Goal: Task Accomplishment & Management: Manage account settings

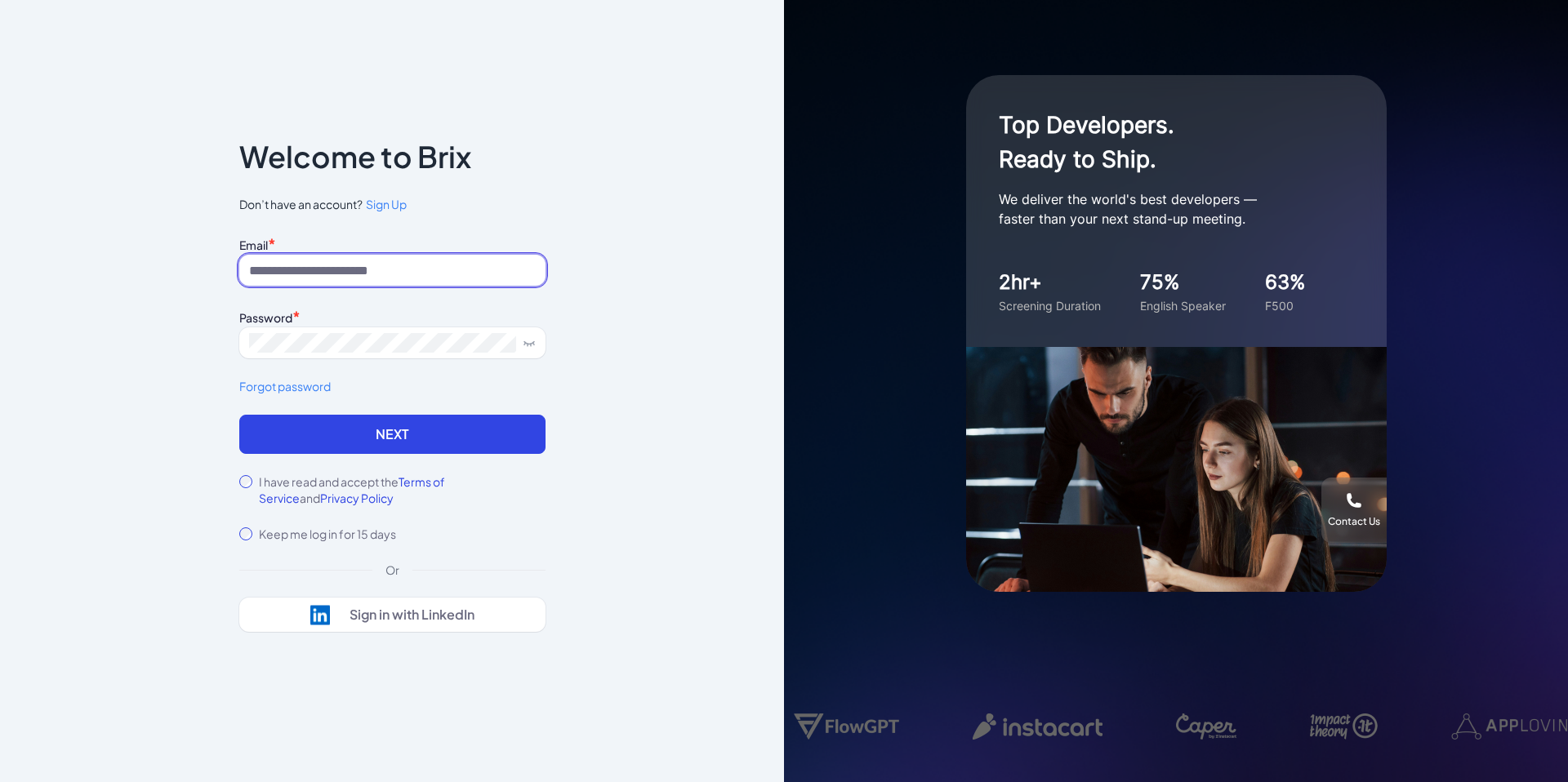
click at [261, 282] on input at bounding box center [392, 270] width 306 height 31
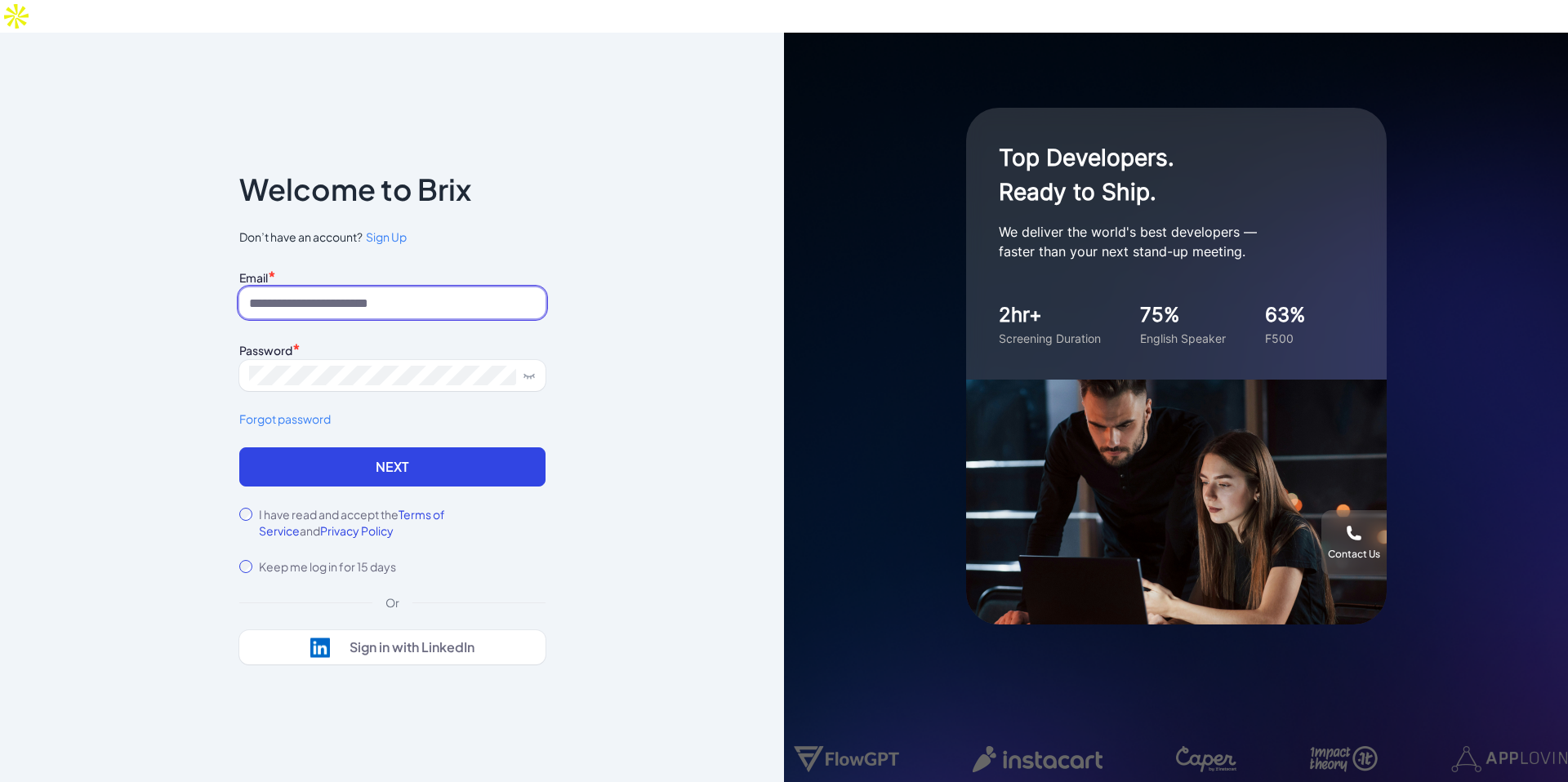
type input "**********"
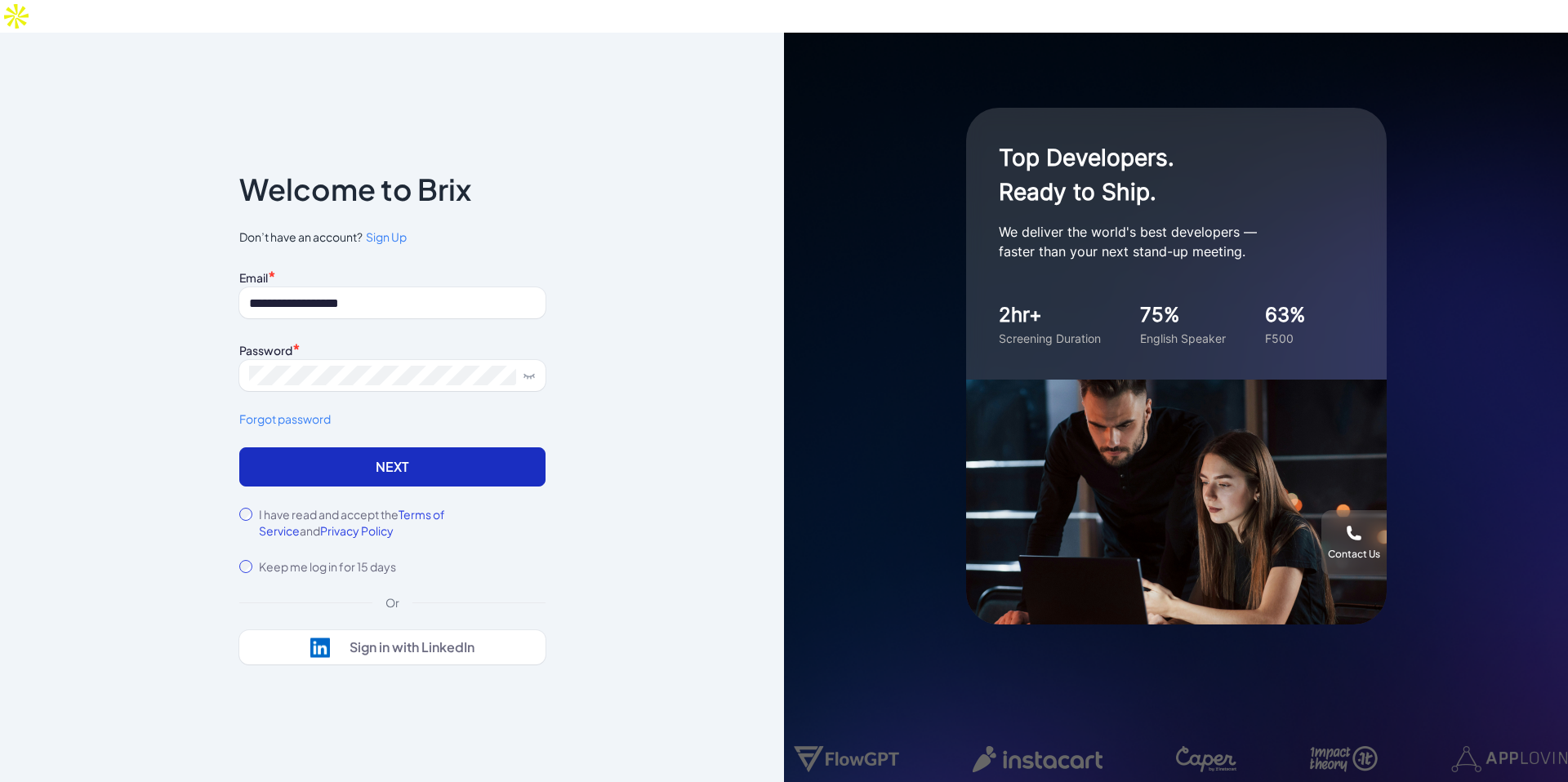
click at [302, 447] on button "Next" at bounding box center [392, 467] width 306 height 39
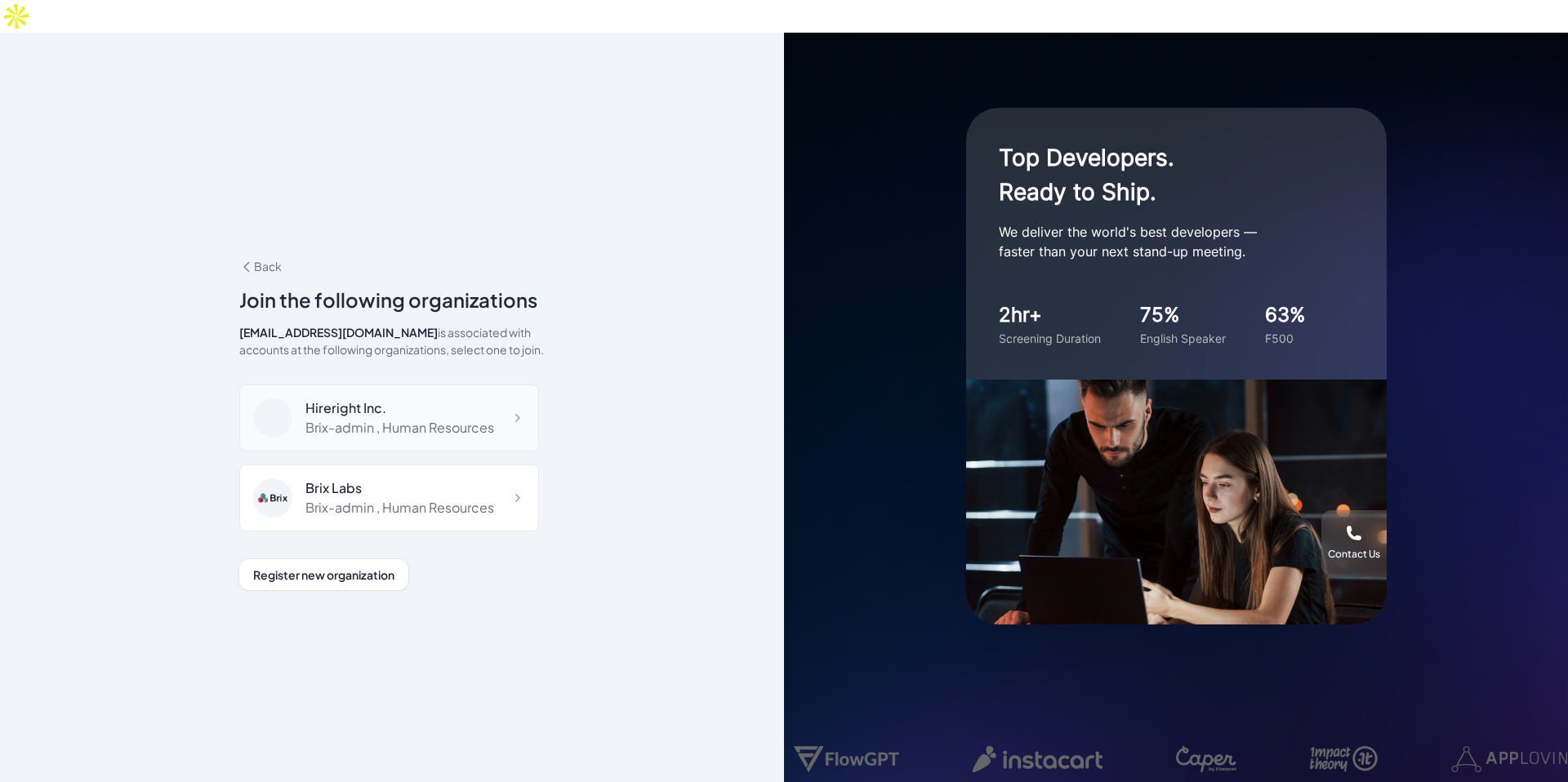
click at [335, 398] on div "Hireright Inc." at bounding box center [400, 408] width 188 height 20
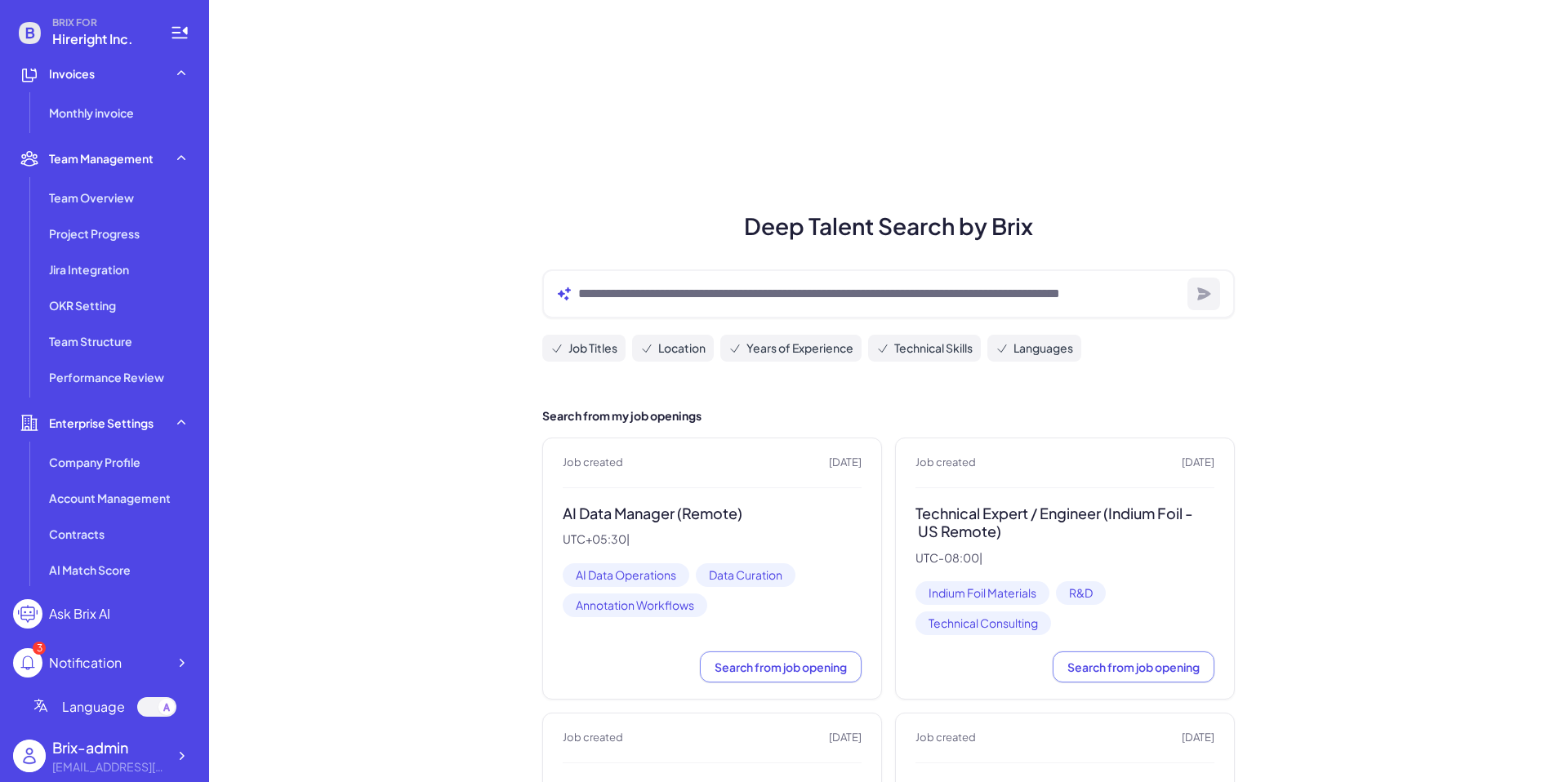
scroll to position [450, 0]
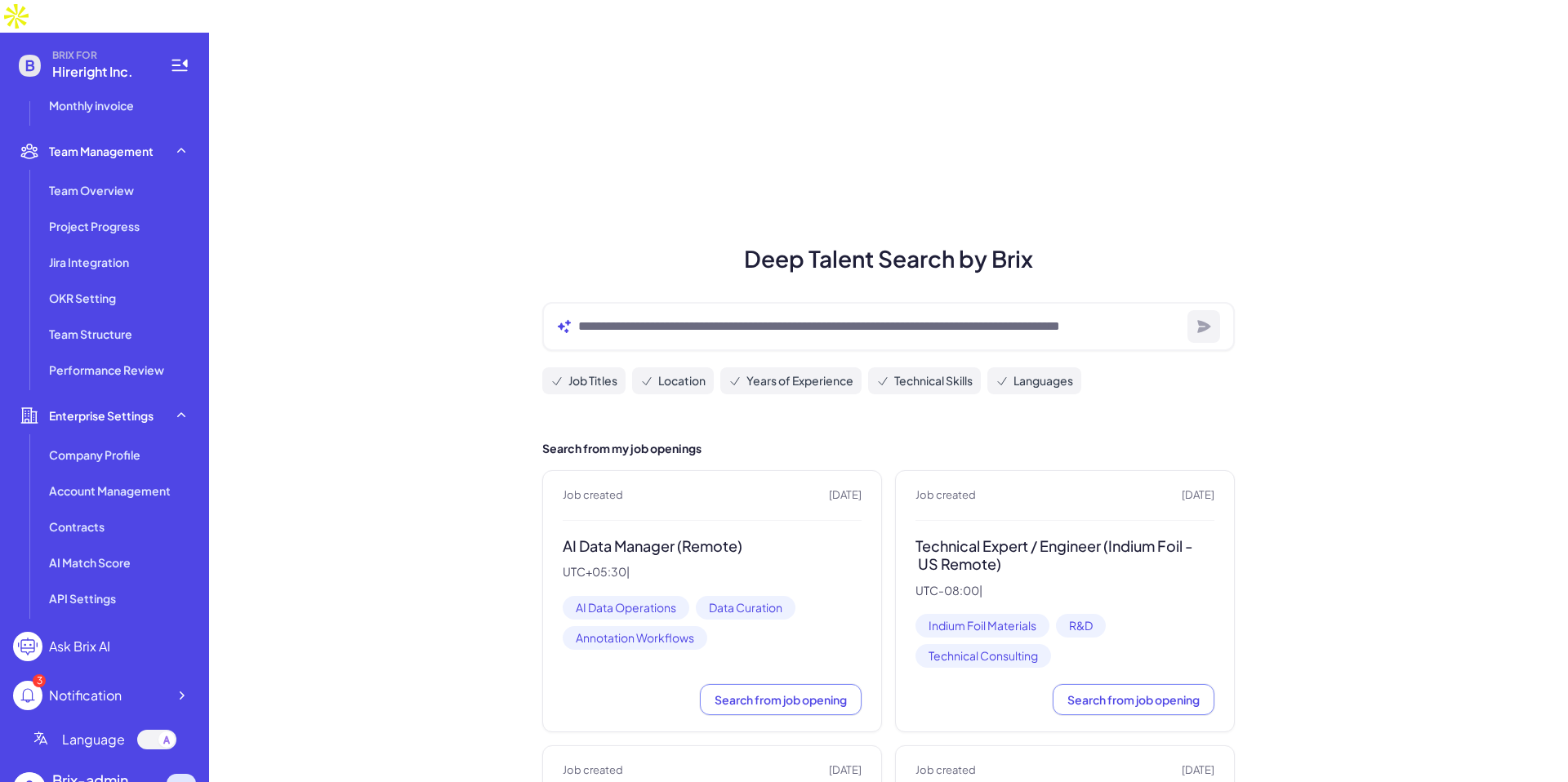
click at [179, 780] on icon at bounding box center [181, 789] width 16 height 16
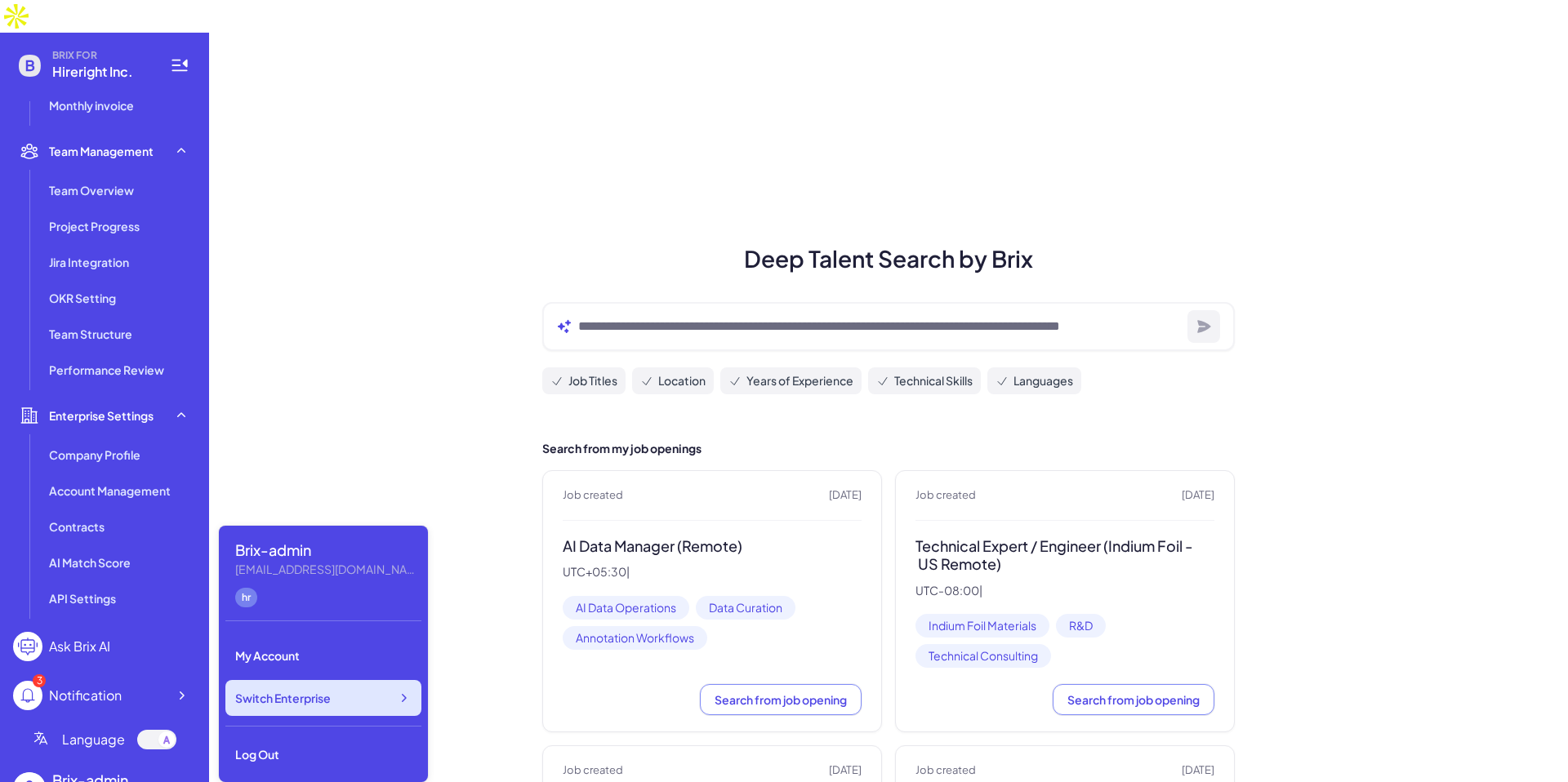
click at [310, 696] on span "Switch Enterprise" at bounding box center [283, 698] width 96 height 16
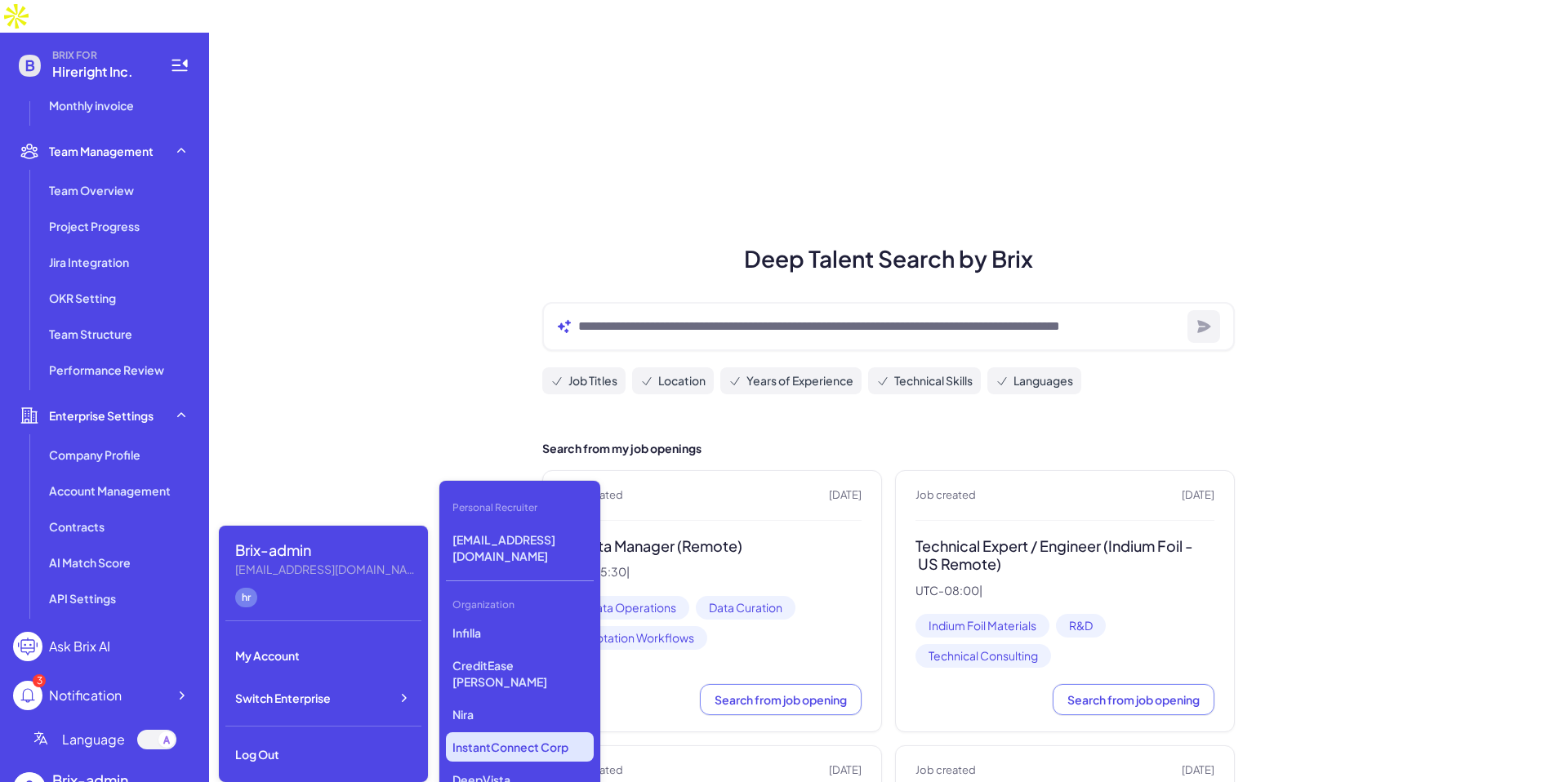
scroll to position [4404, 0]
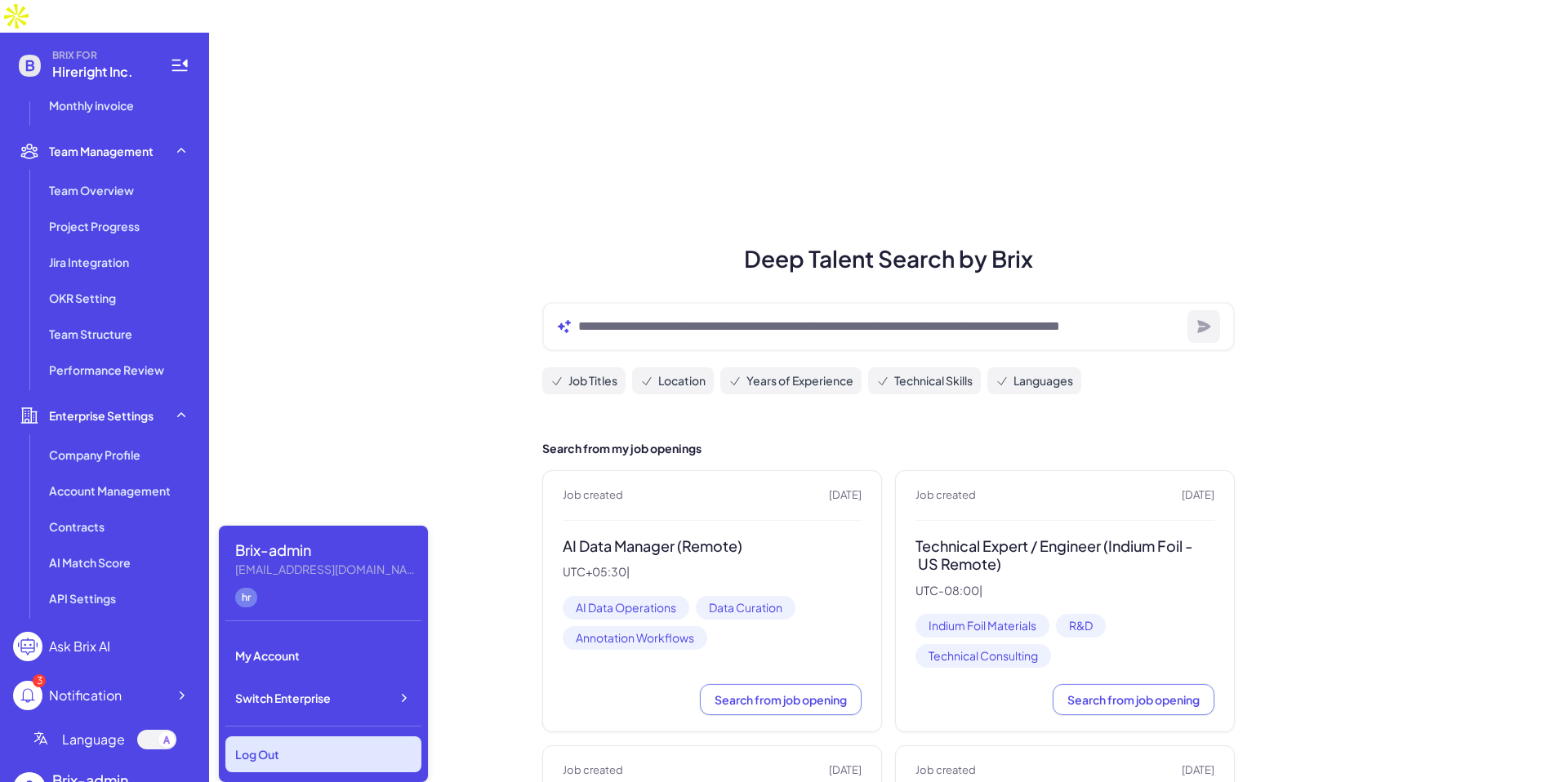
click at [237, 743] on div "Log Out" at bounding box center [323, 754] width 196 height 36
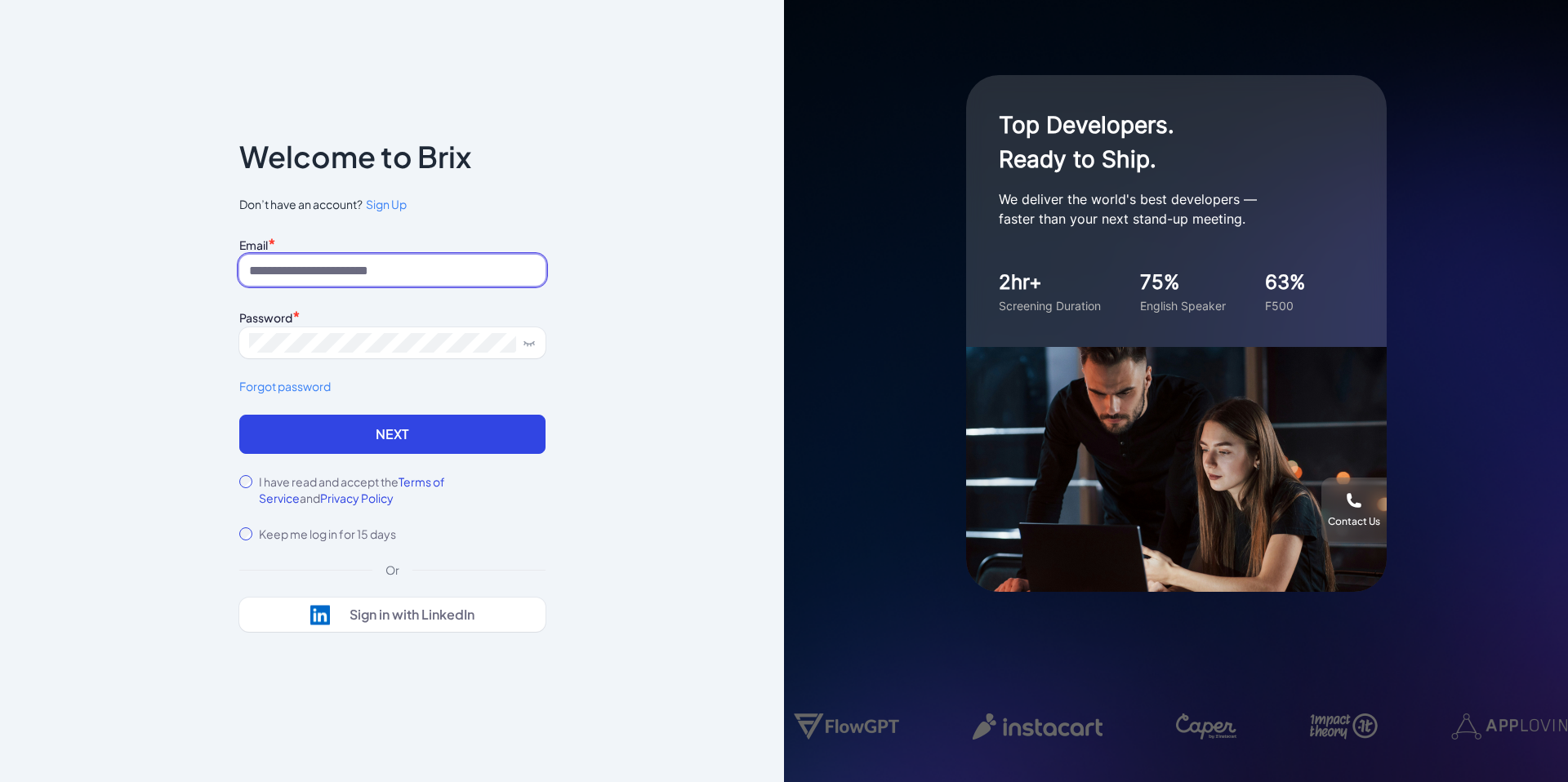
click at [285, 275] on input at bounding box center [392, 270] width 306 height 31
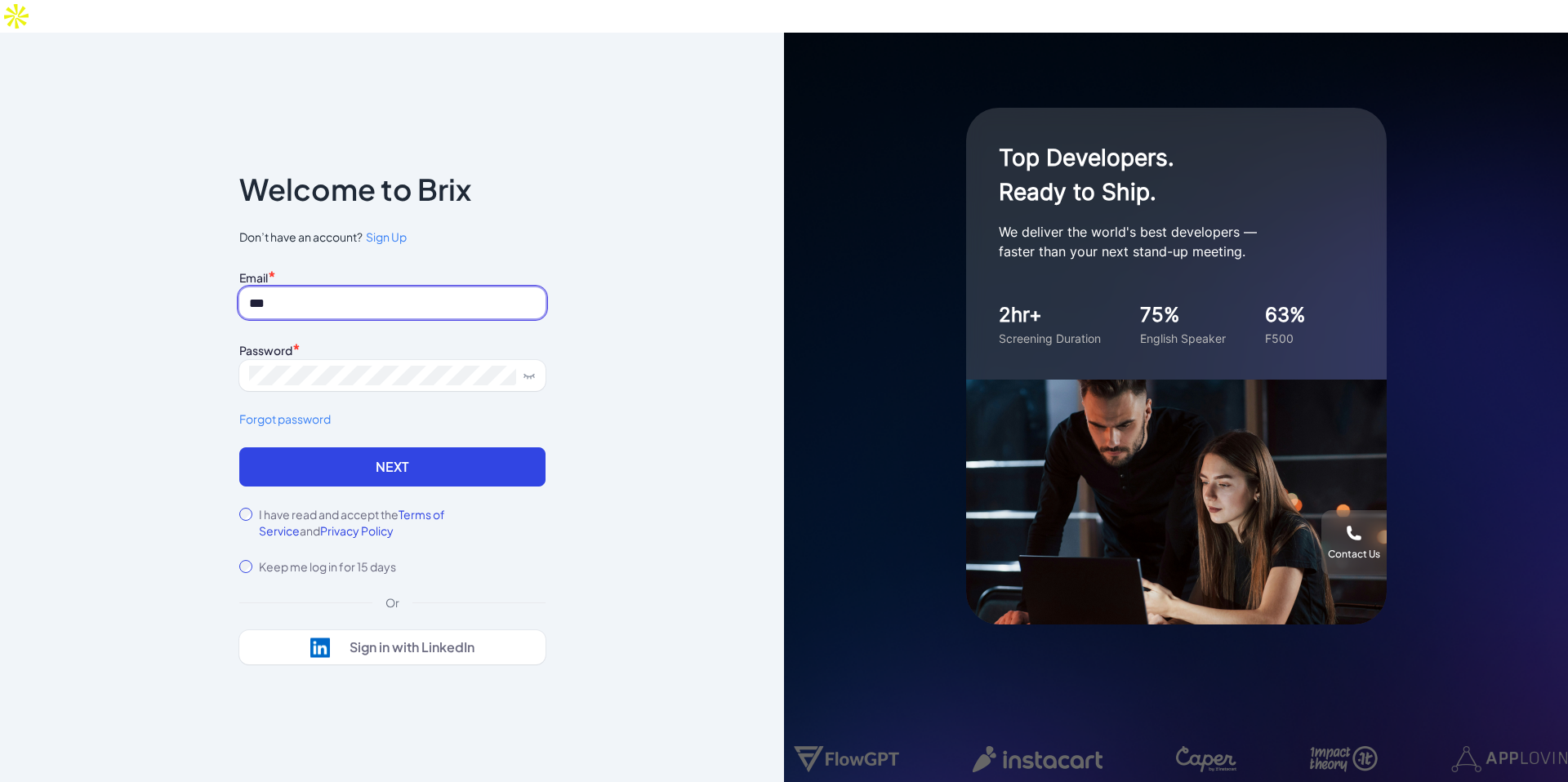
type input "**********"
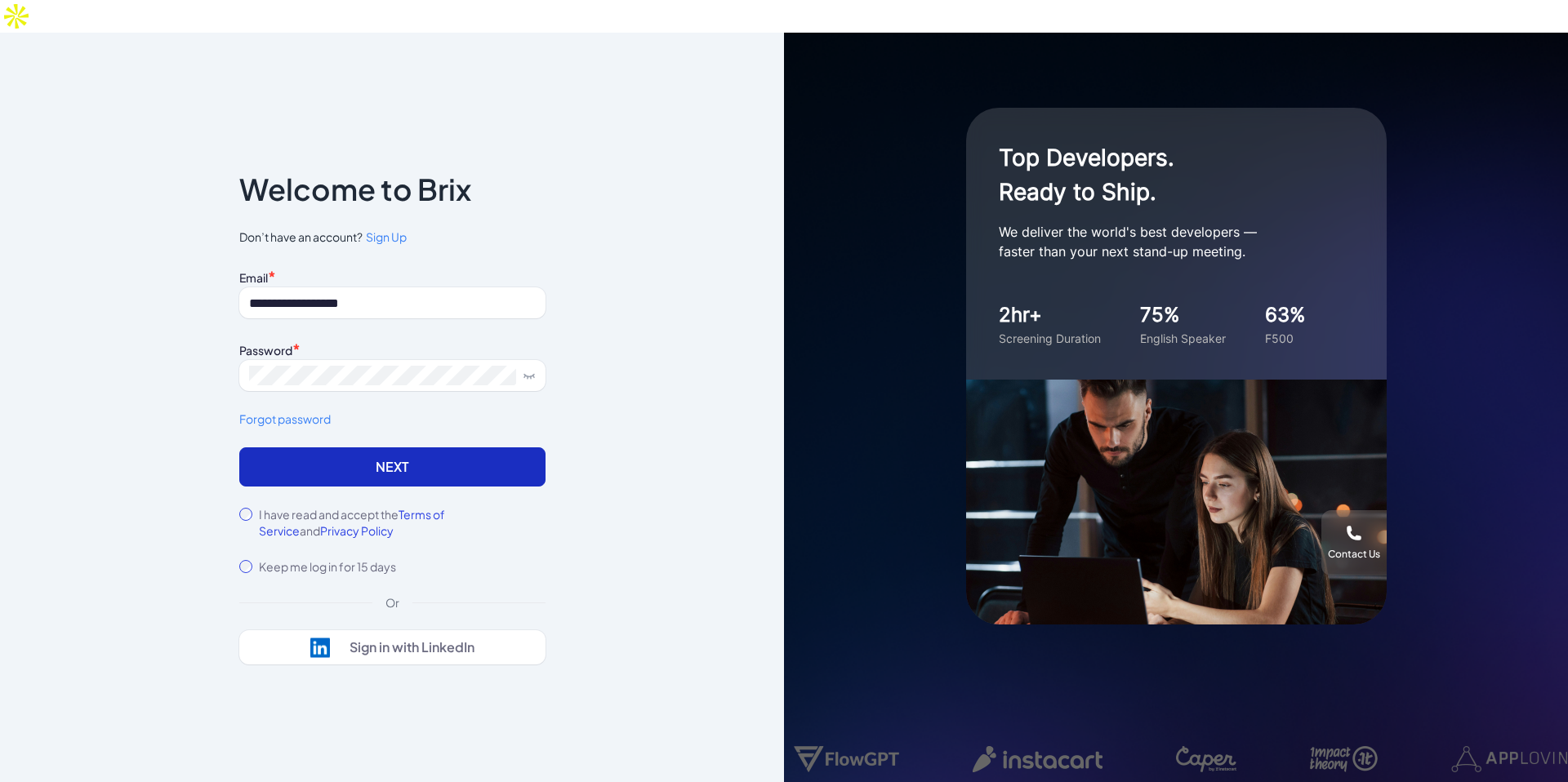
click at [298, 447] on button "Next" at bounding box center [392, 467] width 306 height 39
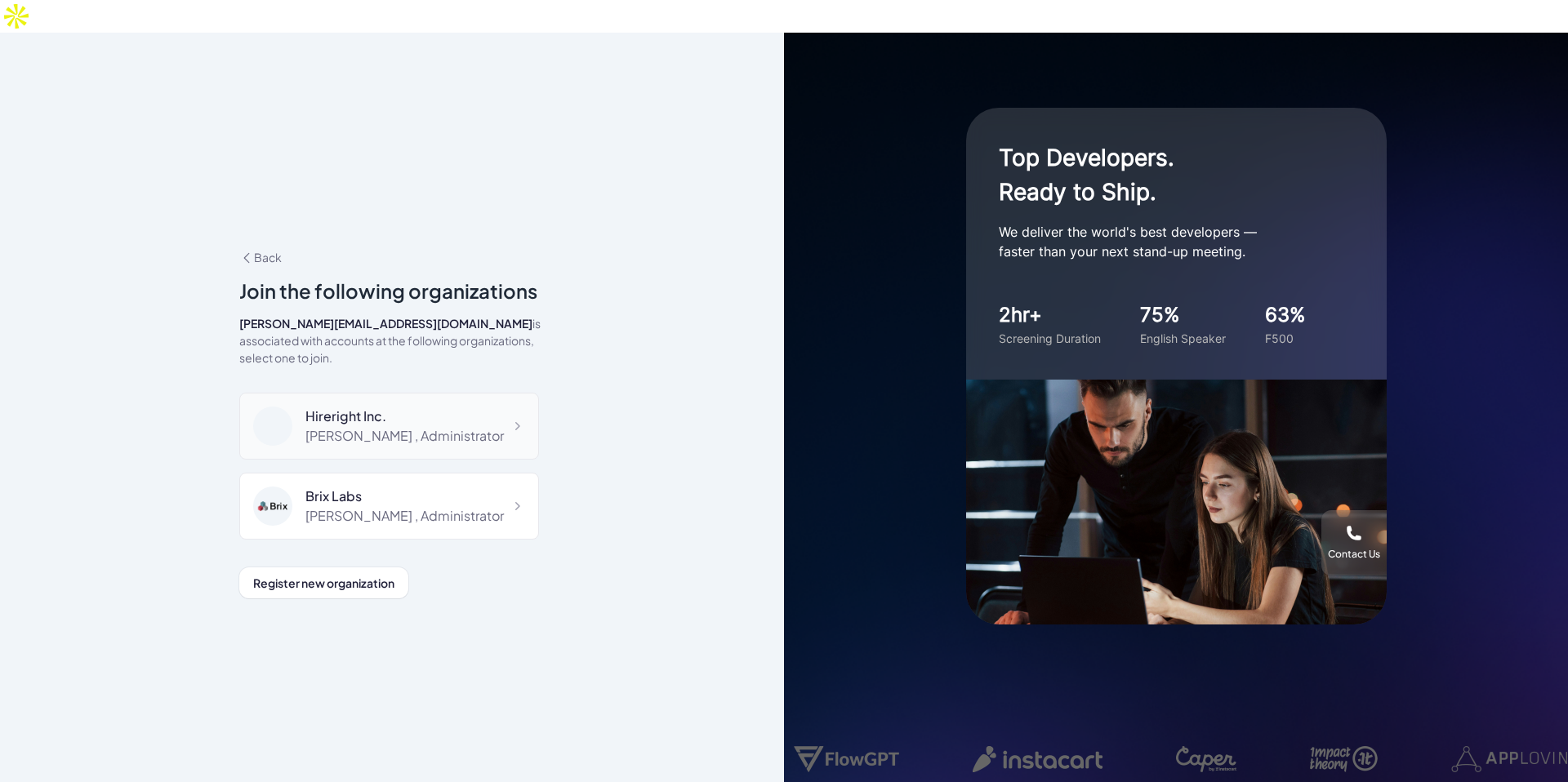
click at [339, 406] on div "Hireright Inc." at bounding box center [405, 416] width 198 height 20
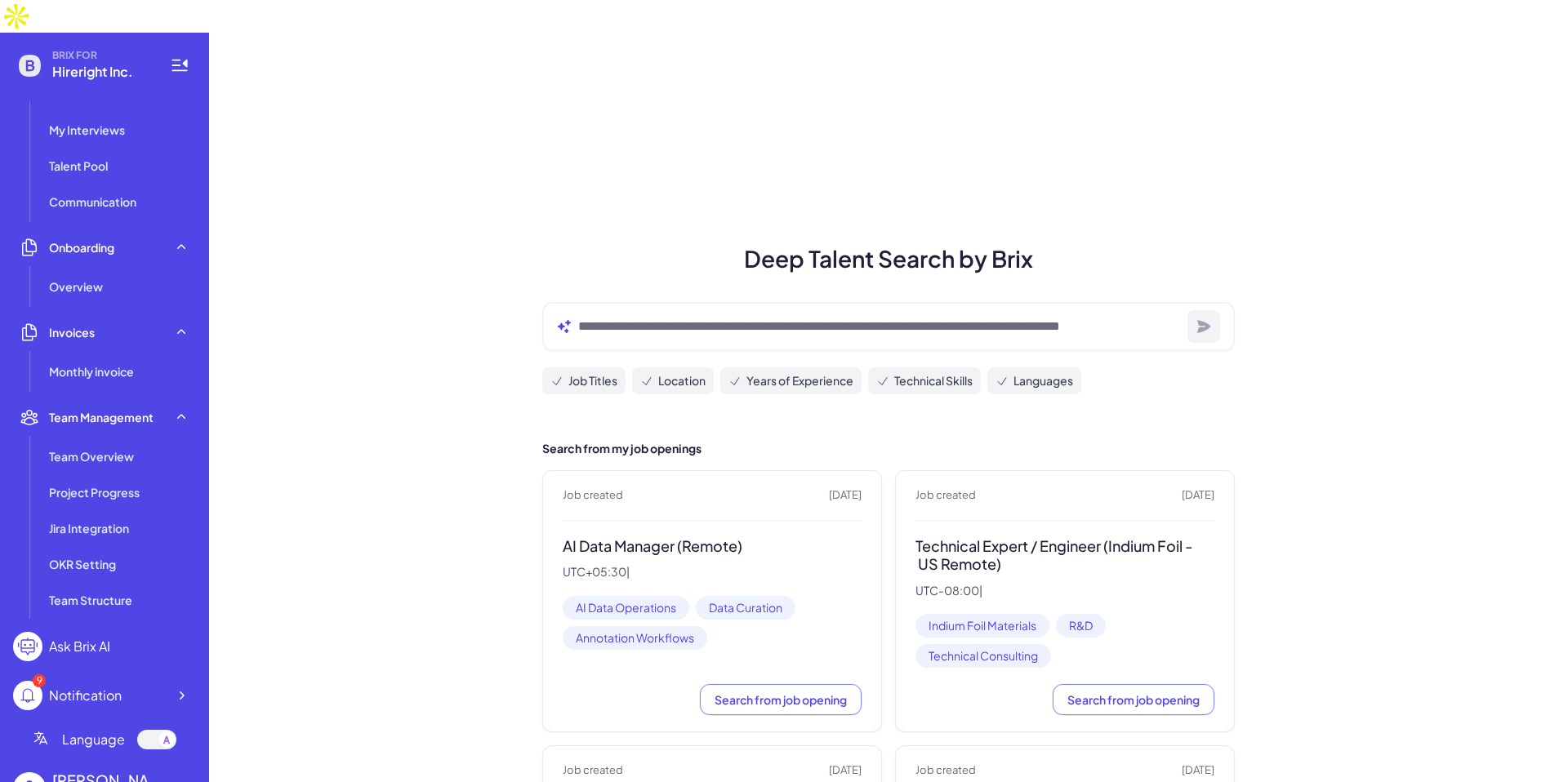
scroll to position [450, 0]
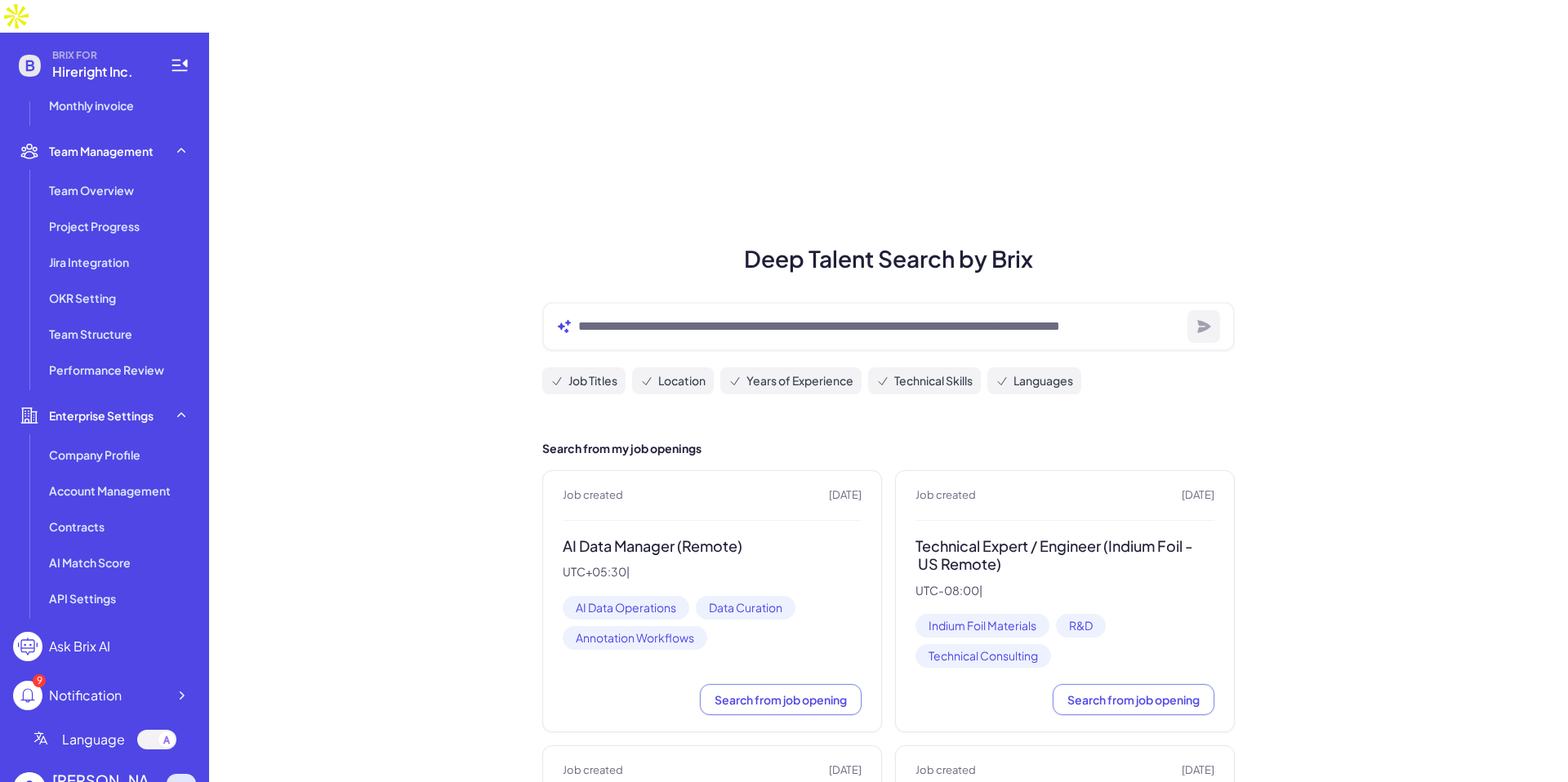
click at [184, 780] on icon at bounding box center [181, 789] width 16 height 16
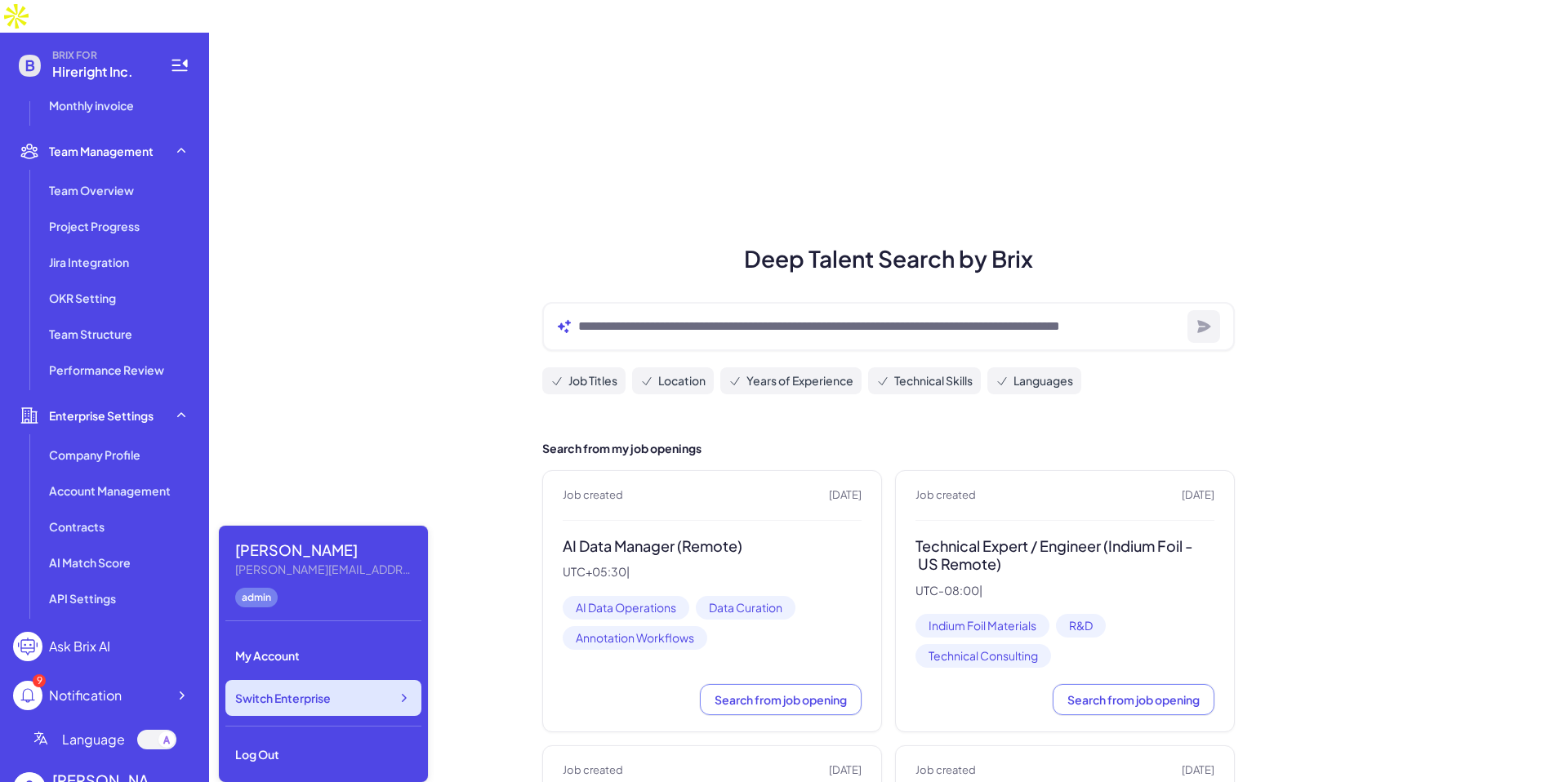
click at [256, 703] on span "Switch Enterprise" at bounding box center [283, 698] width 96 height 16
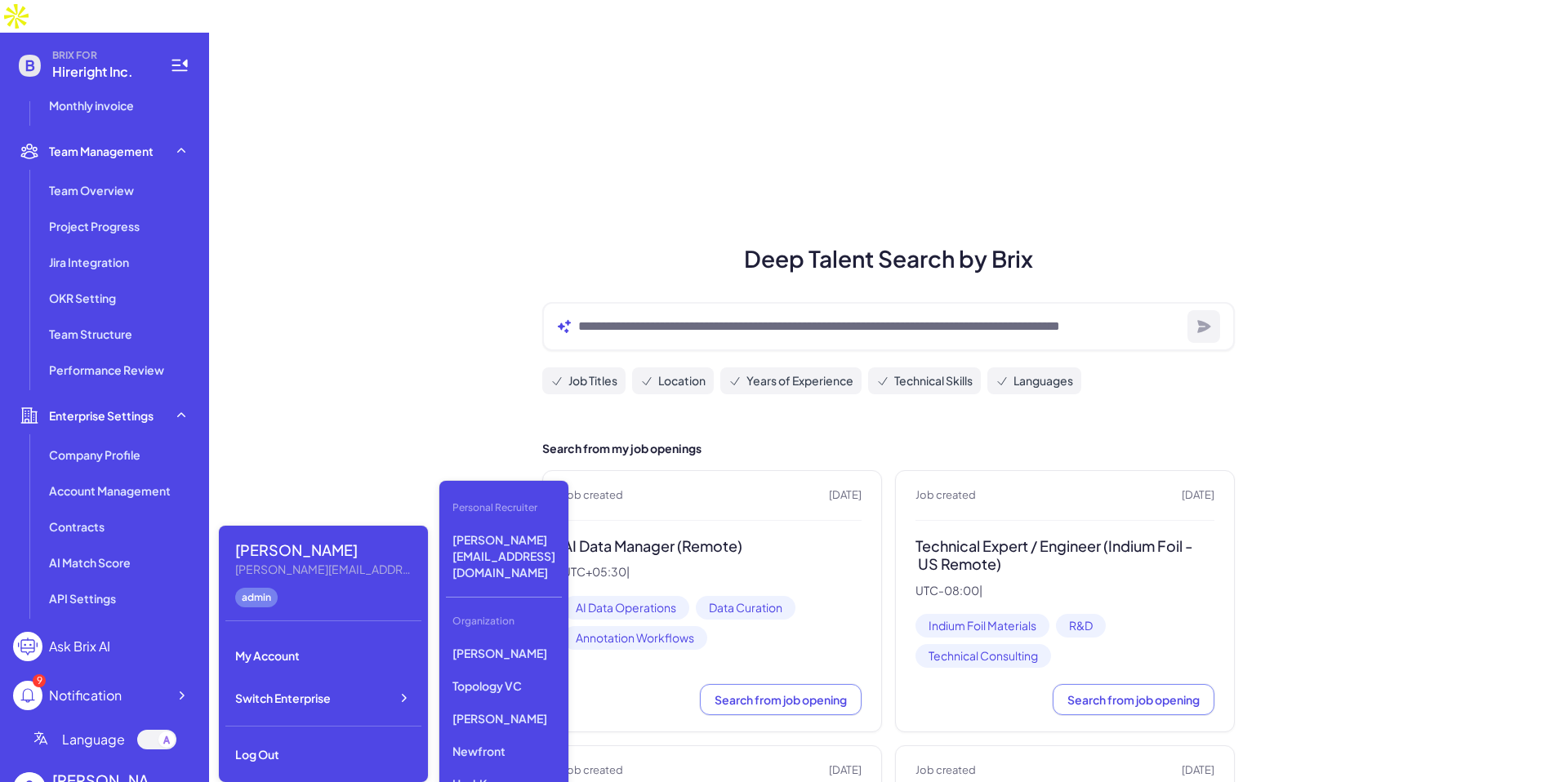
scroll to position [768, 0]
click at [494, 735] on p "Newfront" at bounding box center [504, 750] width 116 height 29
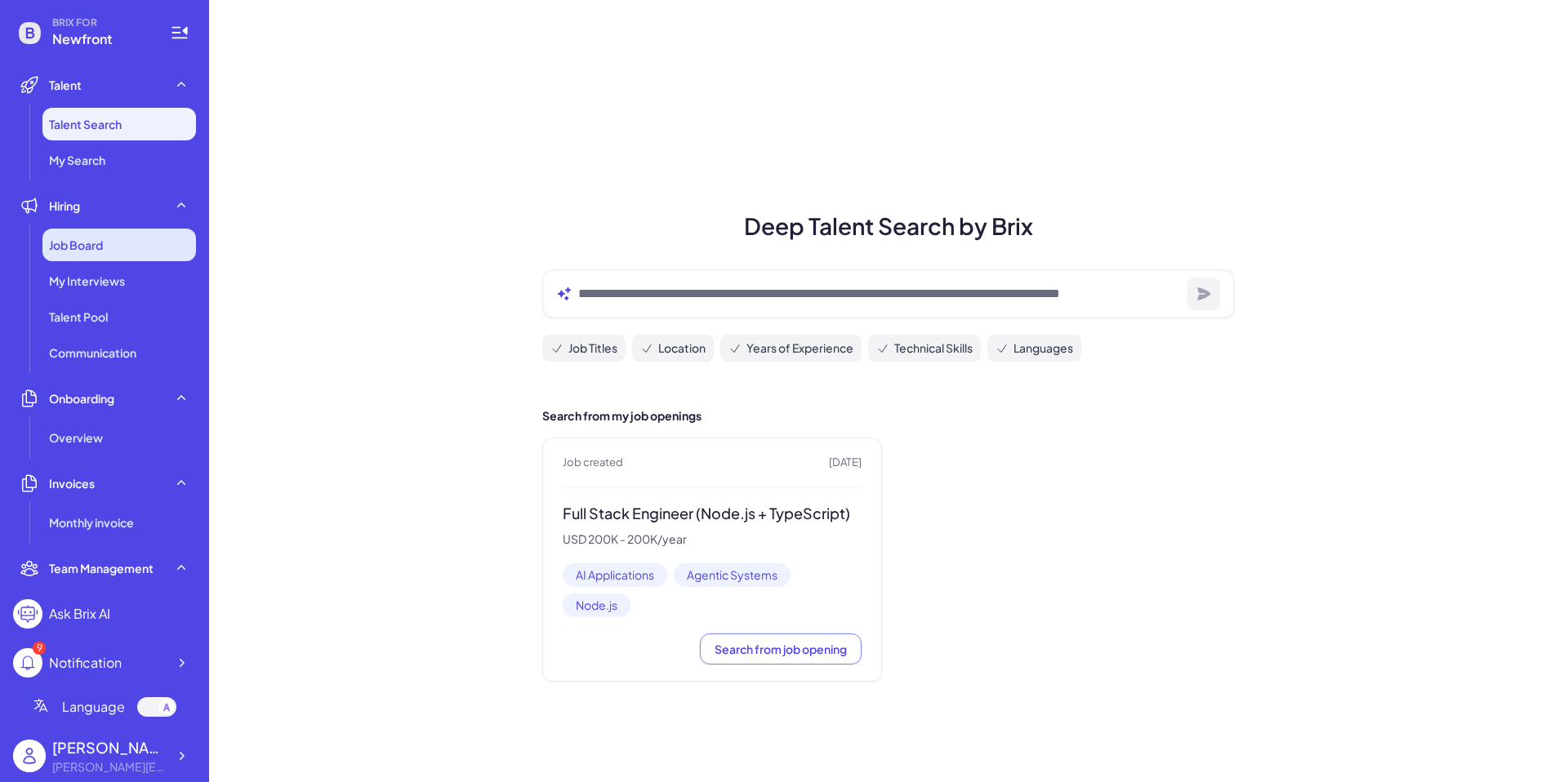
click at [102, 230] on div "Job Board" at bounding box center [119, 245] width 153 height 33
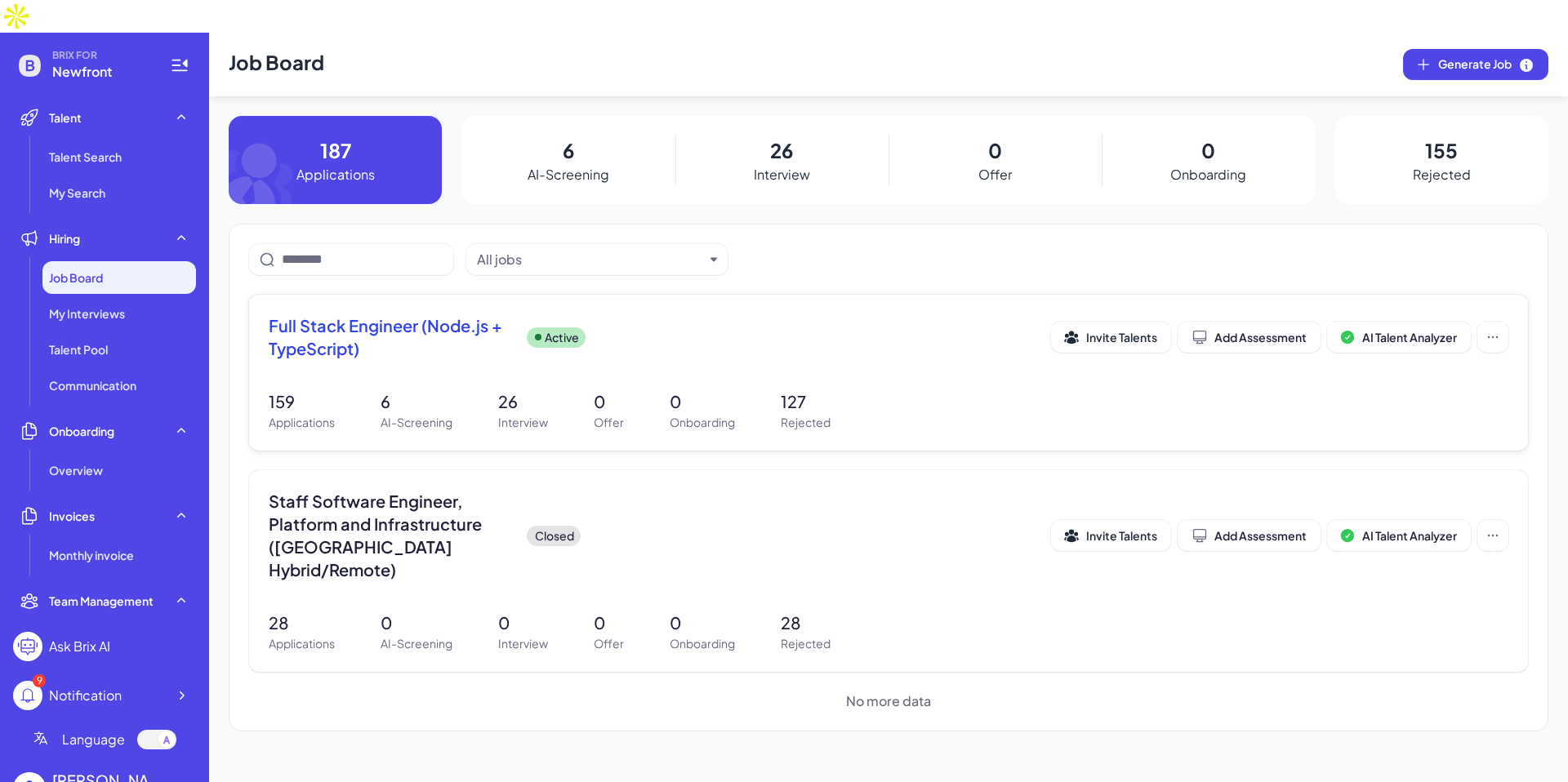
click at [487, 319] on span "Full Stack Engineer (Node.js + TypeScript)" at bounding box center [391, 337] width 245 height 46
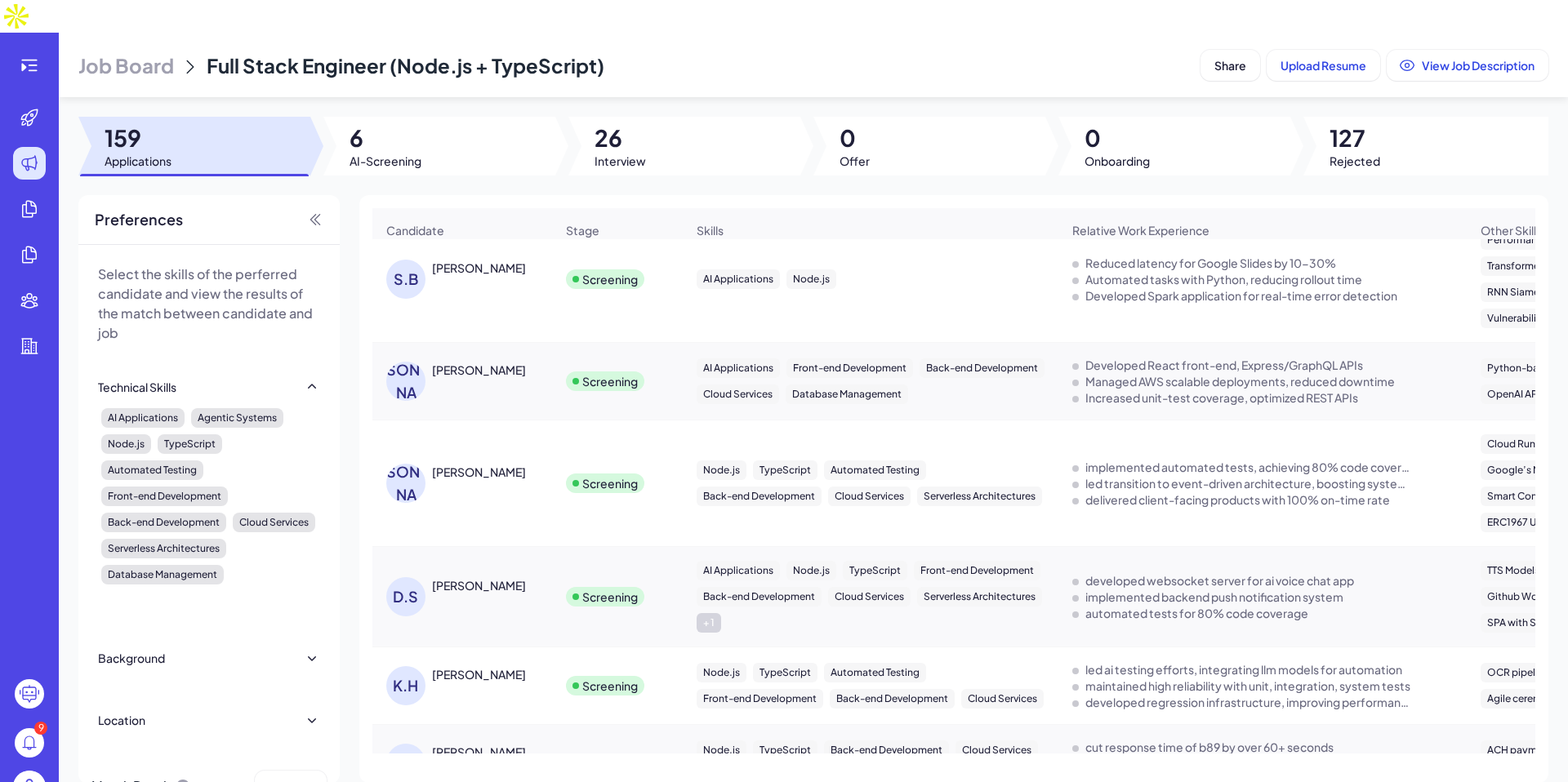
scroll to position [25, 0]
click at [647, 120] on div at bounding box center [684, 147] width 232 height 59
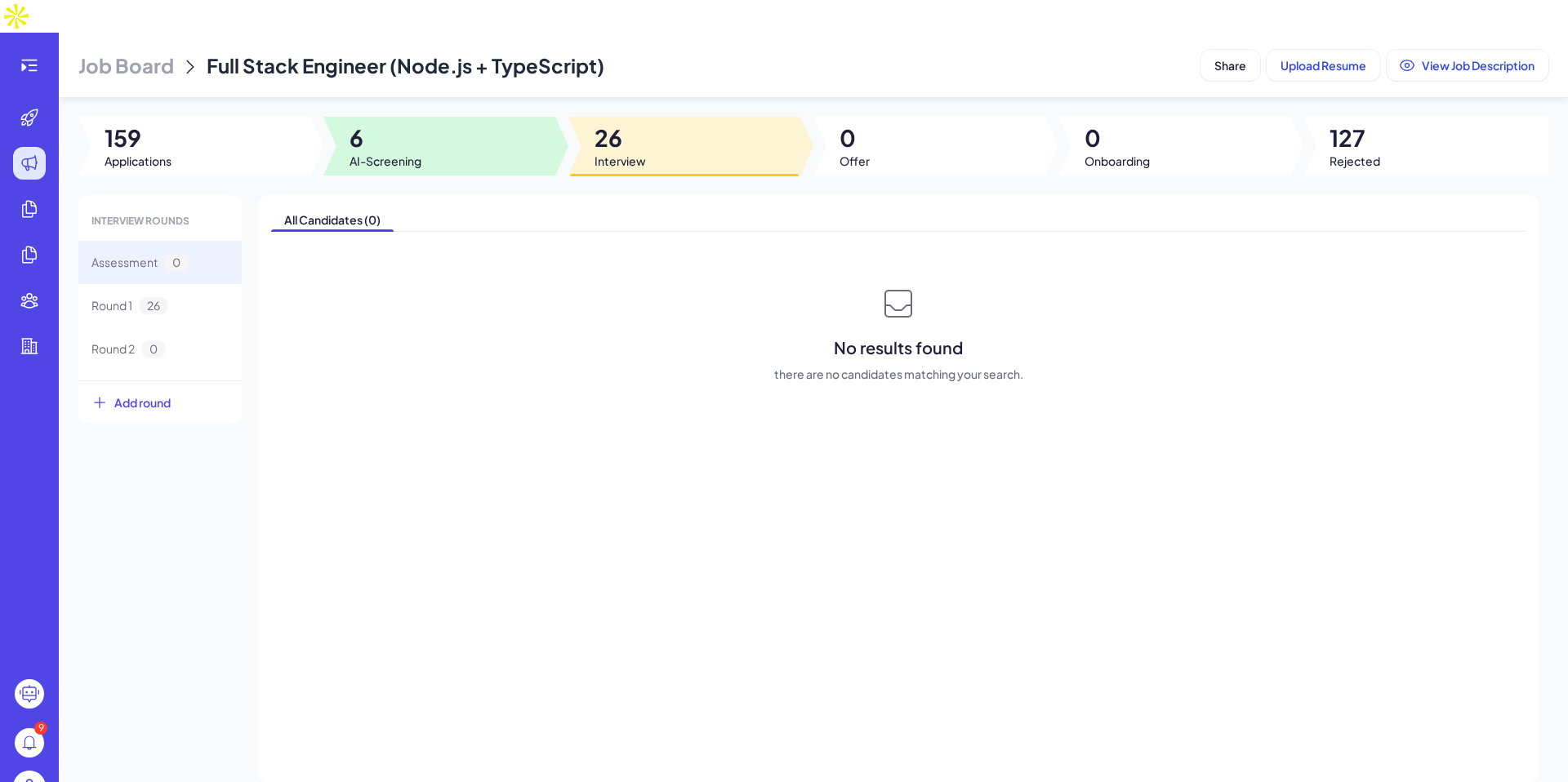
click at [465, 128] on div at bounding box center [439, 147] width 232 height 59
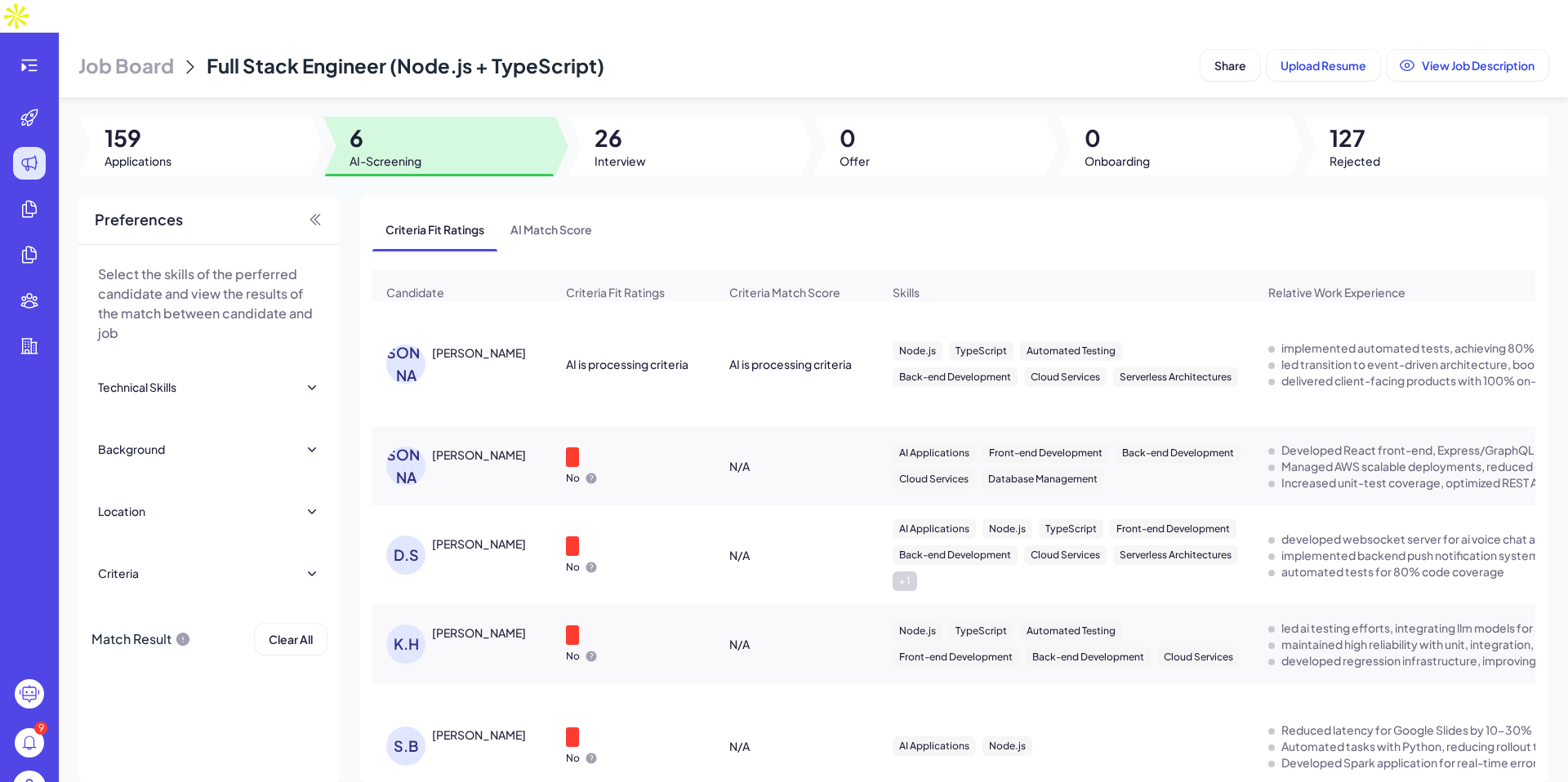
scroll to position [13, 0]
click at [199, 129] on div at bounding box center [194, 147] width 232 height 59
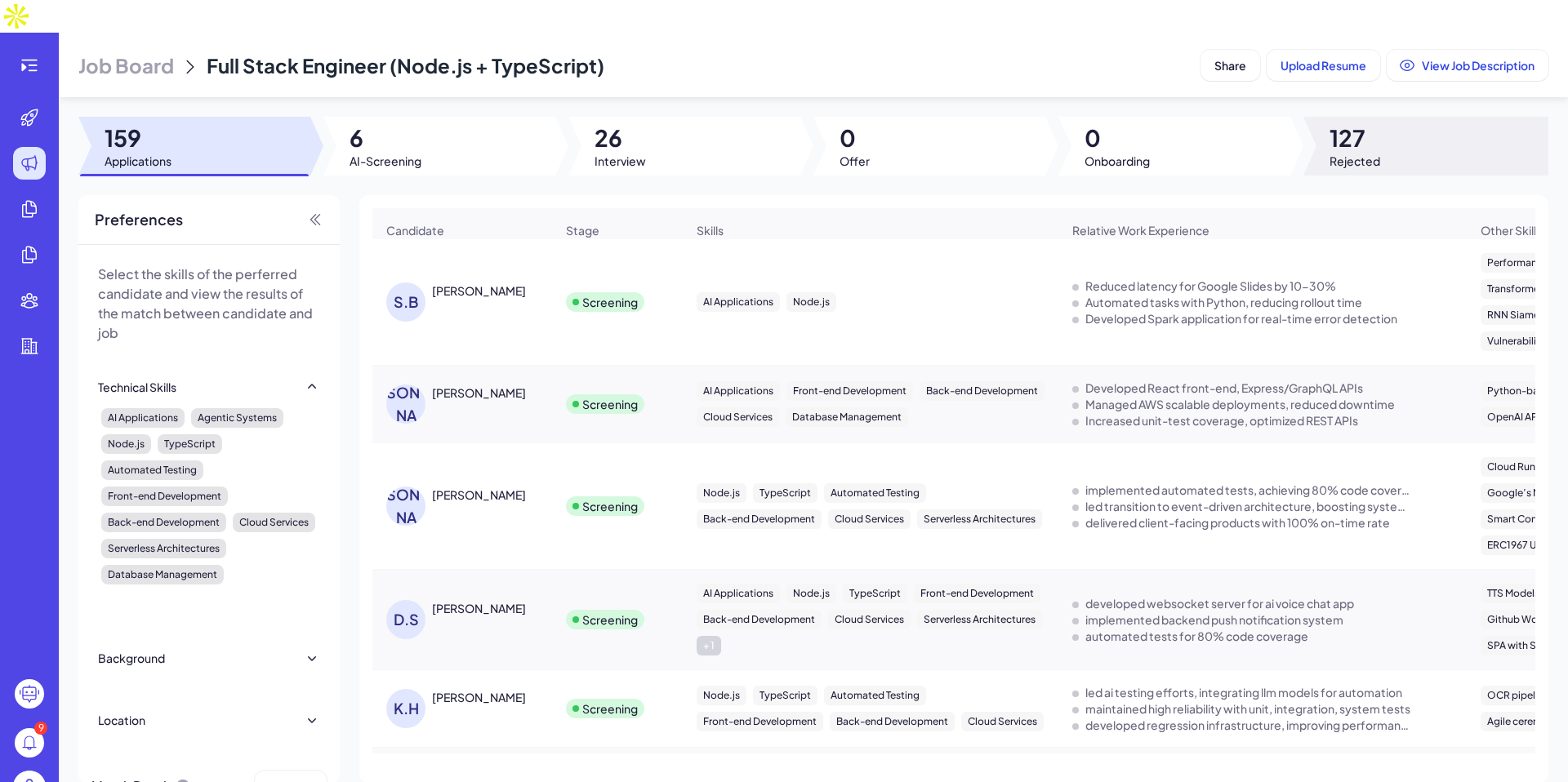
click at [1362, 123] on span "127" at bounding box center [1355, 138] width 51 height 29
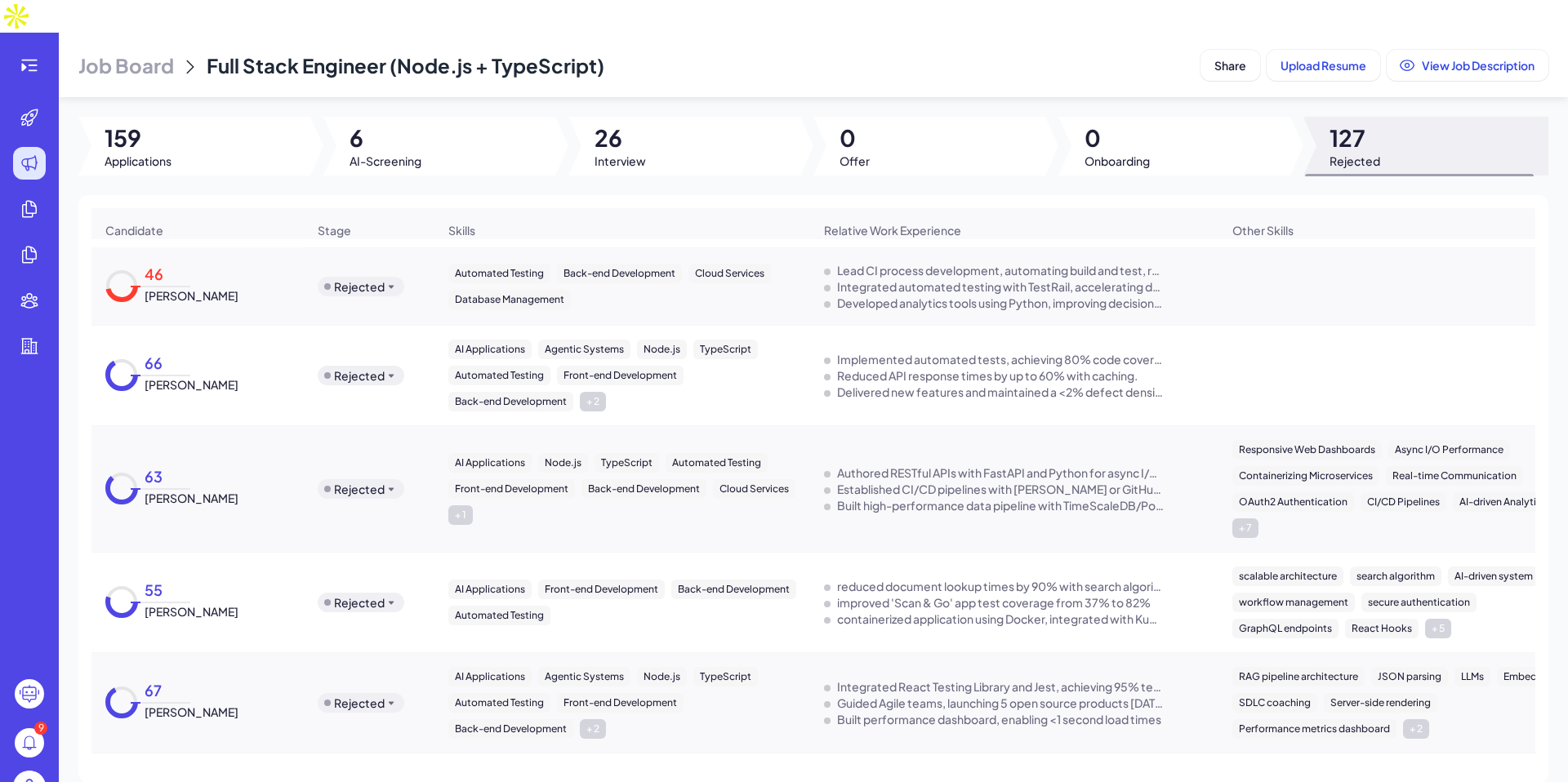
scroll to position [1096, 0]
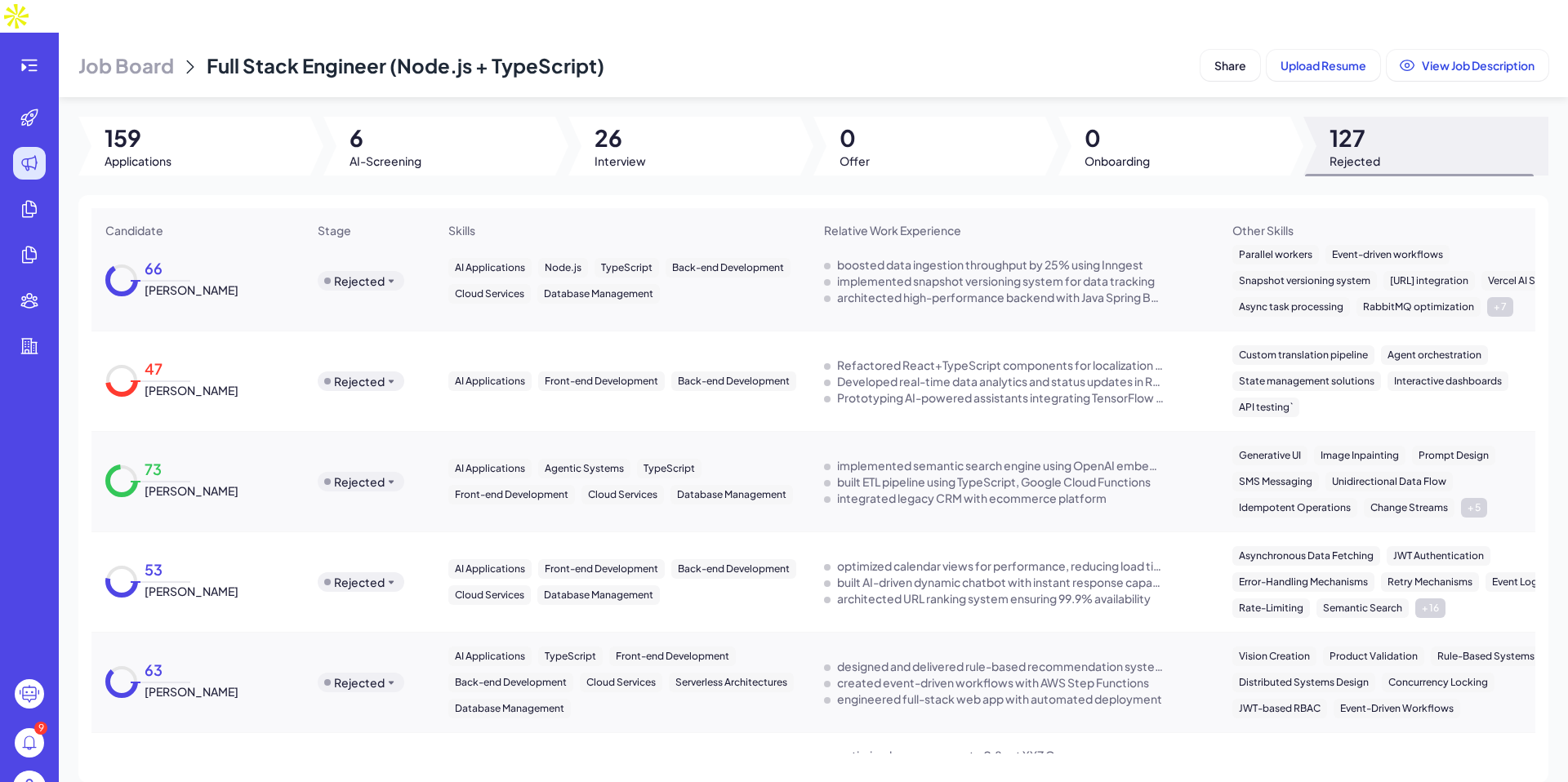
click at [362, 373] on div "Rejected" at bounding box center [360, 381] width 51 height 16
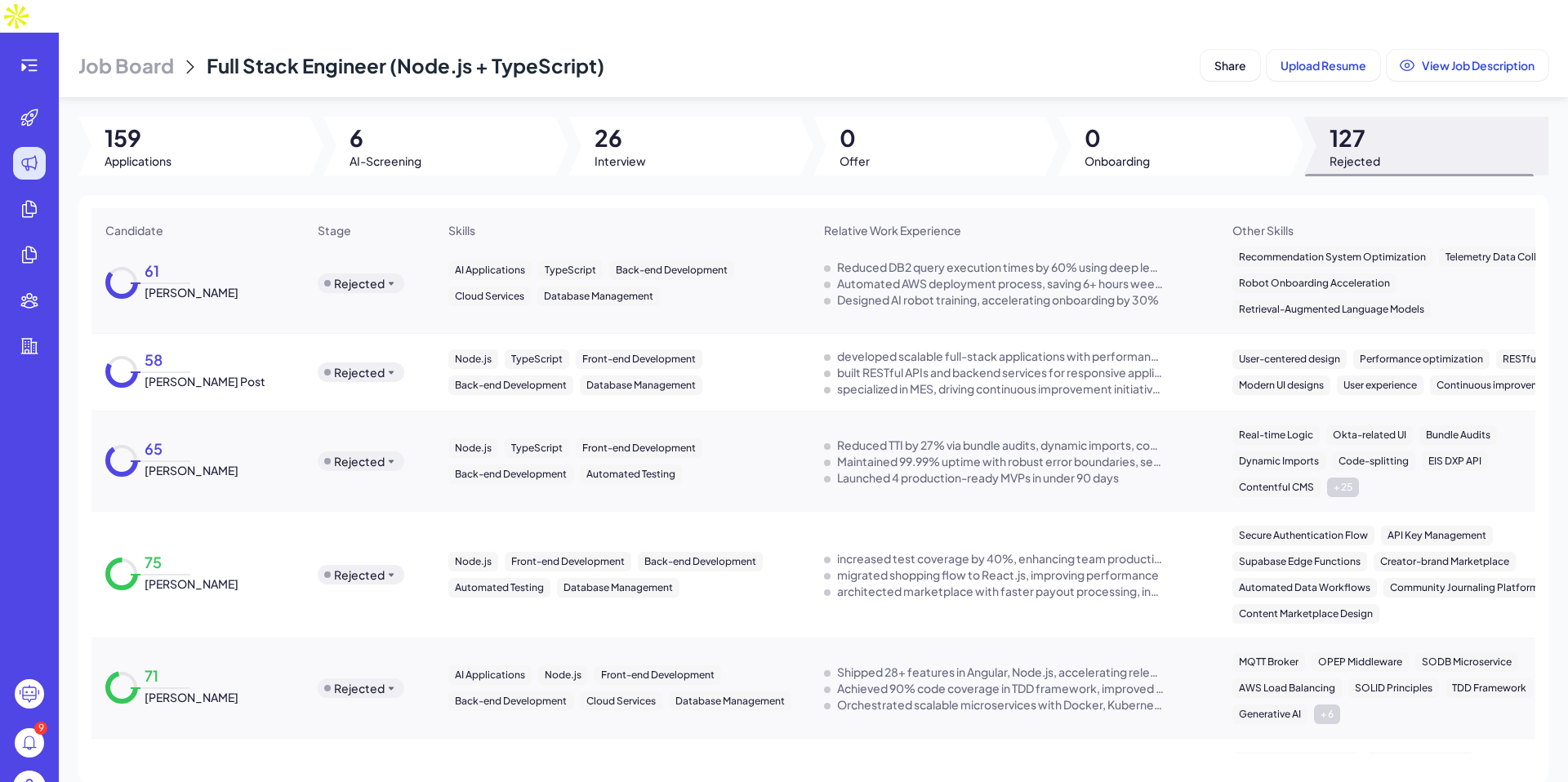
scroll to position [2039, 0]
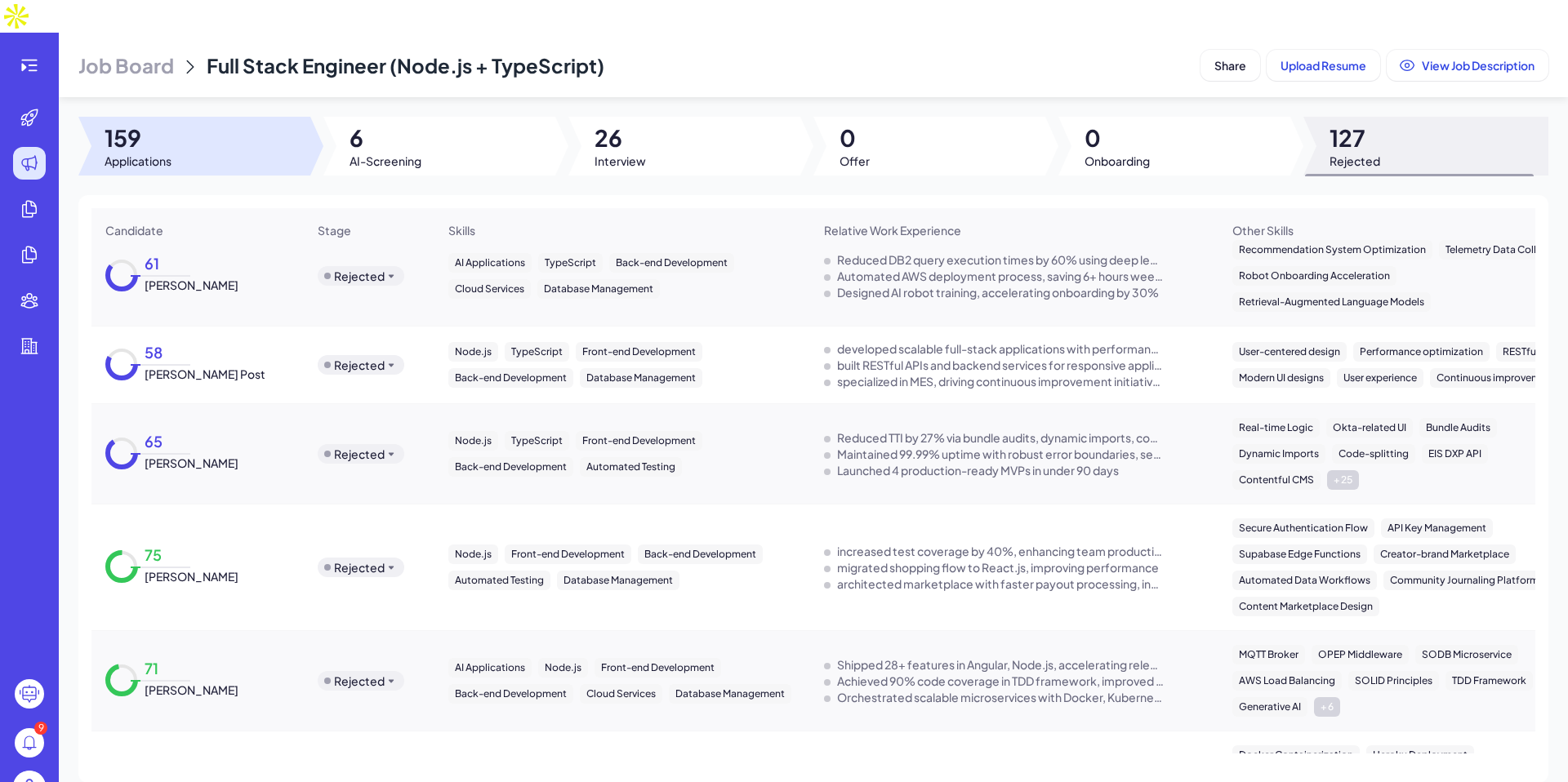
click at [178, 117] on div at bounding box center [194, 147] width 232 height 59
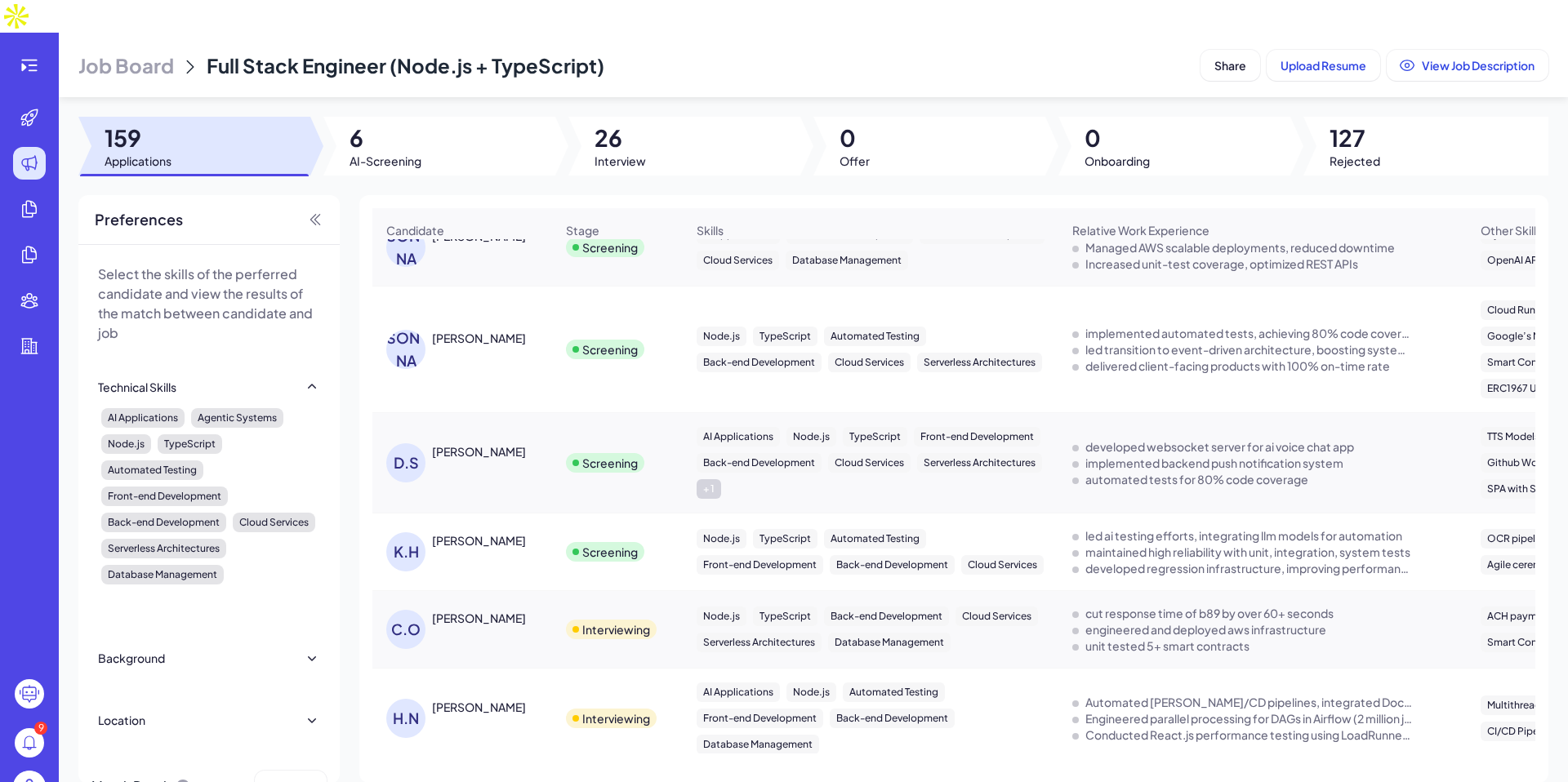
scroll to position [0, 0]
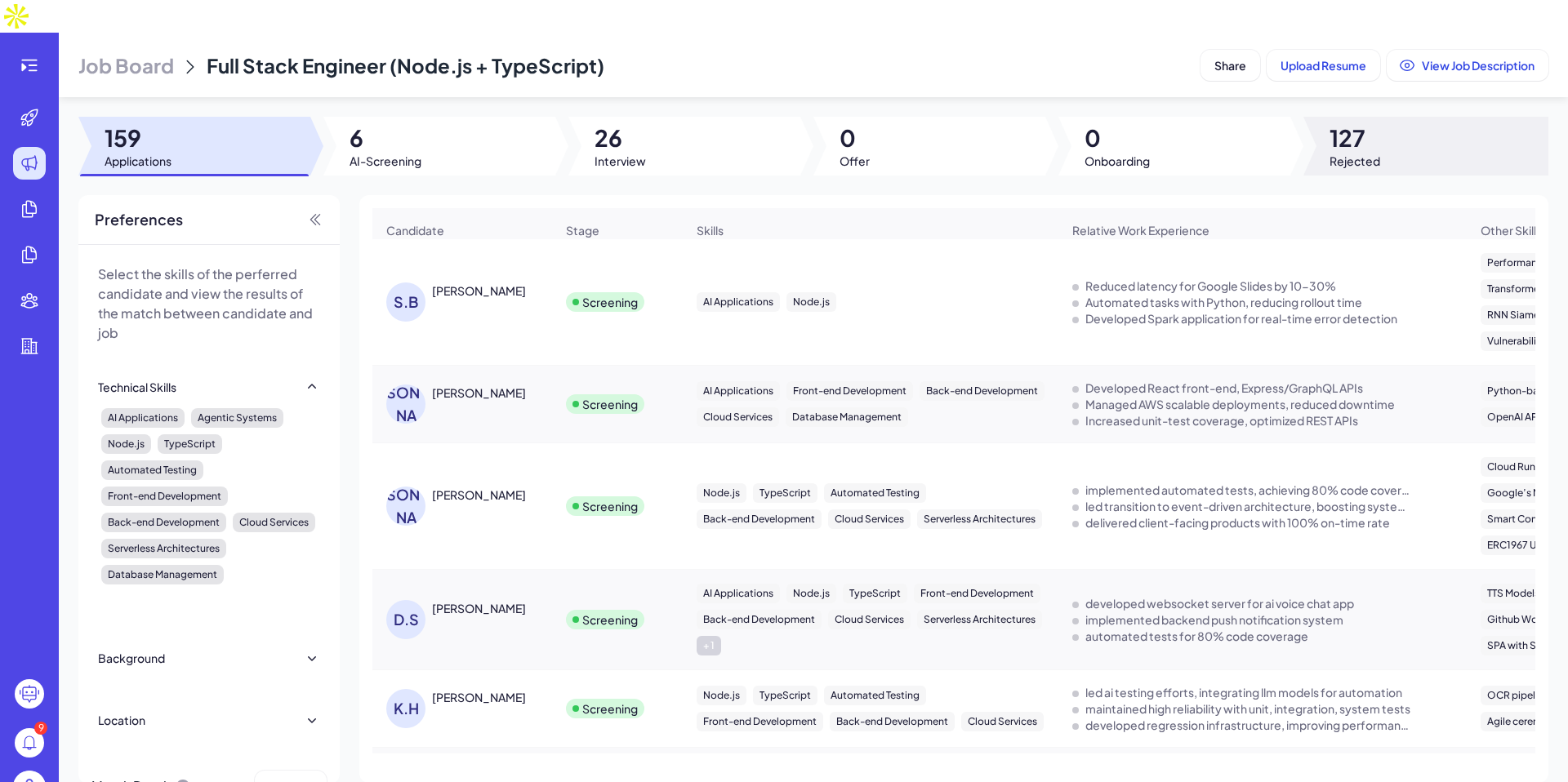
click at [1398, 117] on div at bounding box center [1425, 147] width 245 height 59
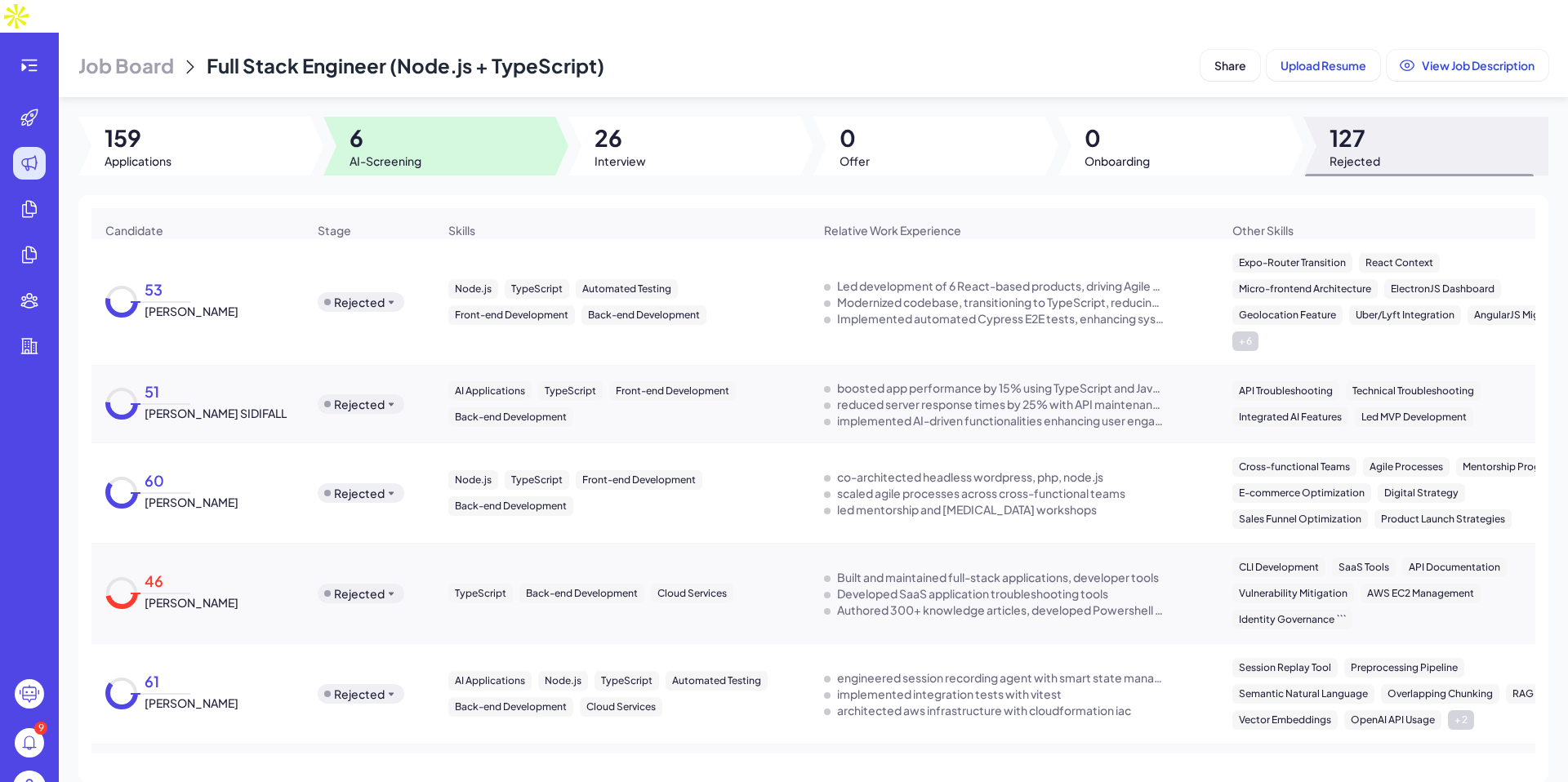
click at [417, 123] on span "6" at bounding box center [386, 138] width 72 height 29
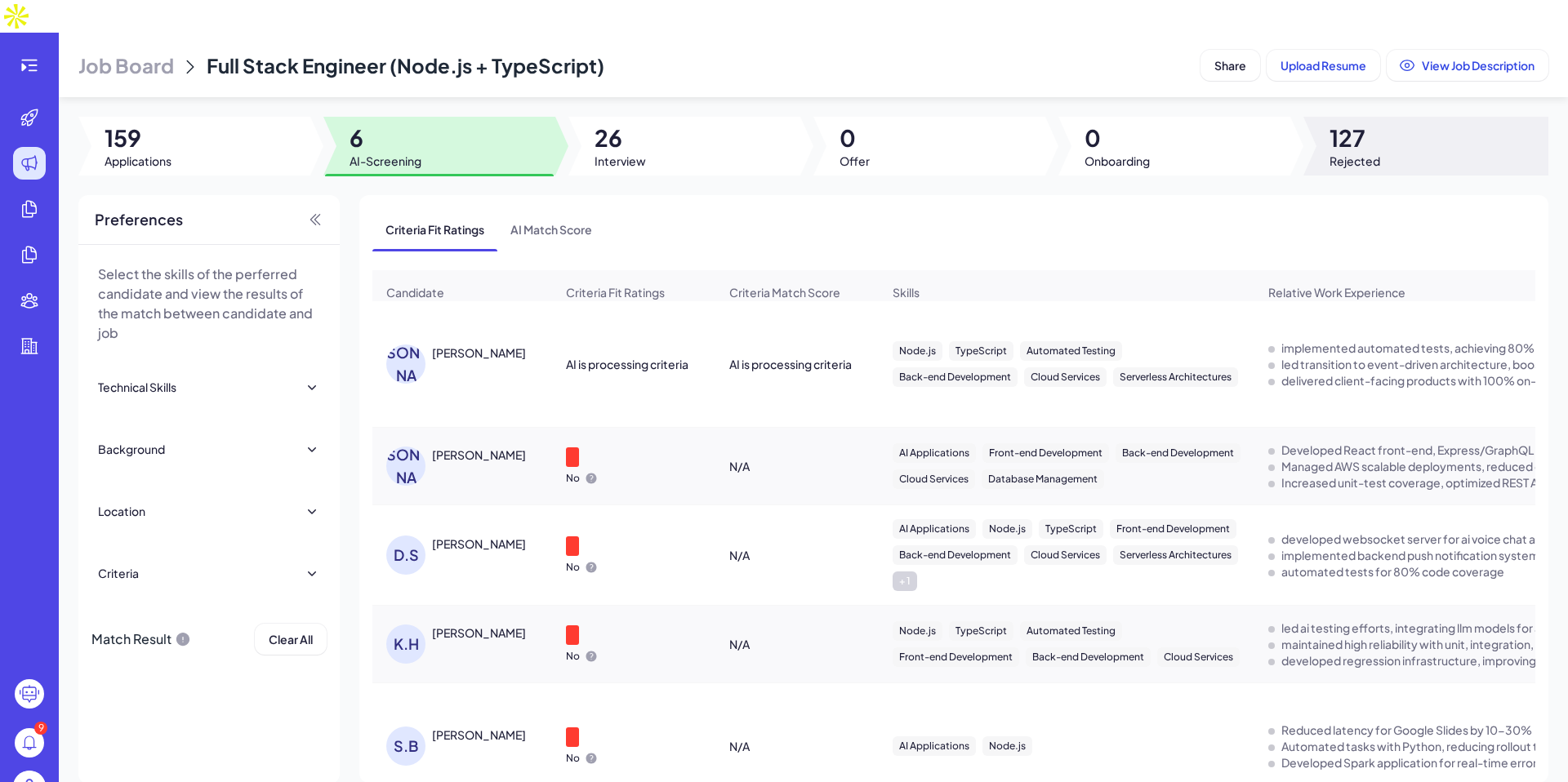
click at [1349, 123] on span "127" at bounding box center [1355, 138] width 51 height 29
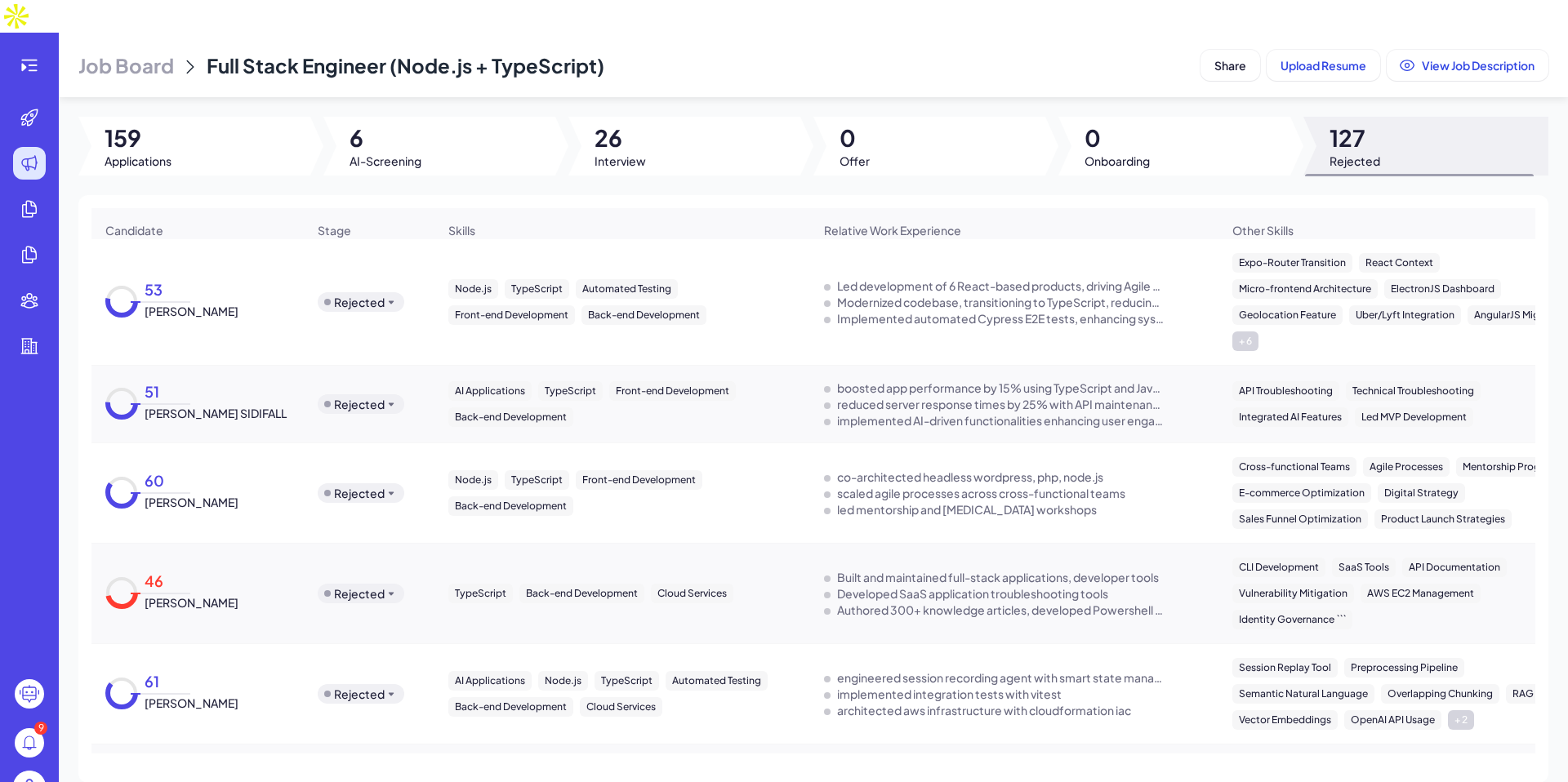
click at [369, 483] on div "Rejected" at bounding box center [361, 493] width 87 height 20
click at [369, 485] on div "Rejected" at bounding box center [360, 493] width 51 height 16
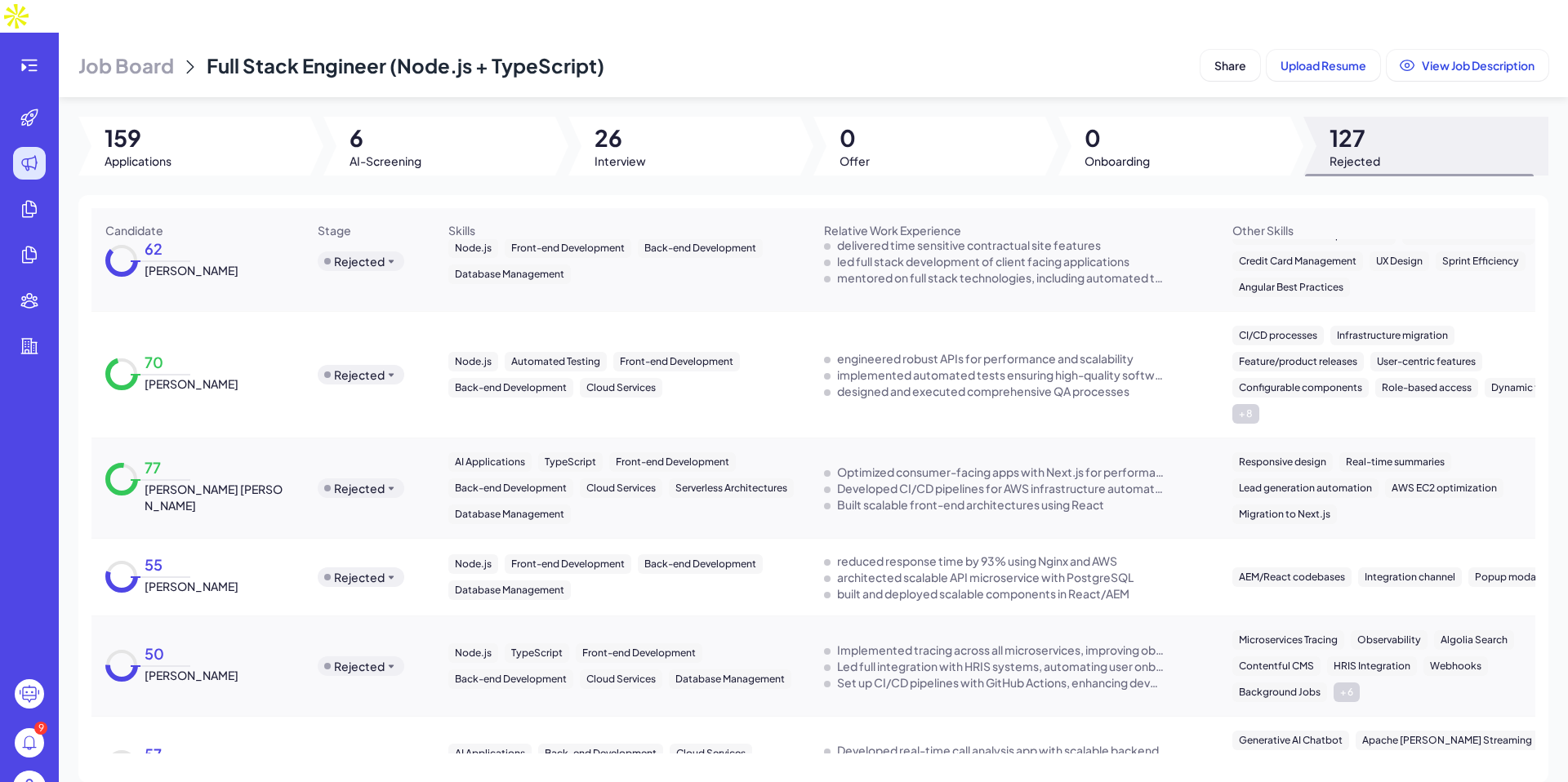
scroll to position [3120, 0]
click at [379, 567] on div "Rejected" at bounding box center [360, 576] width 51 height 16
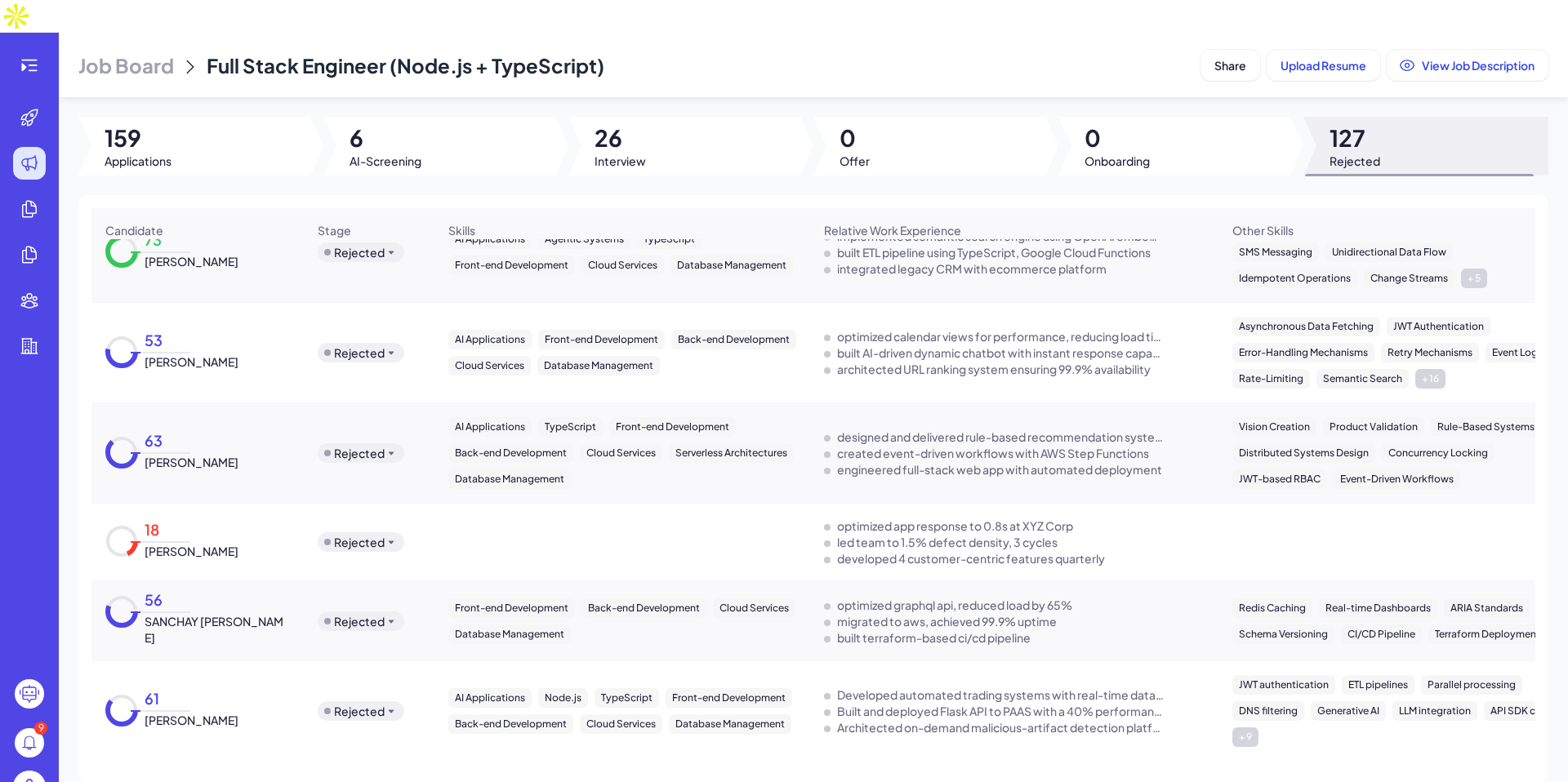
scroll to position [1165, 0]
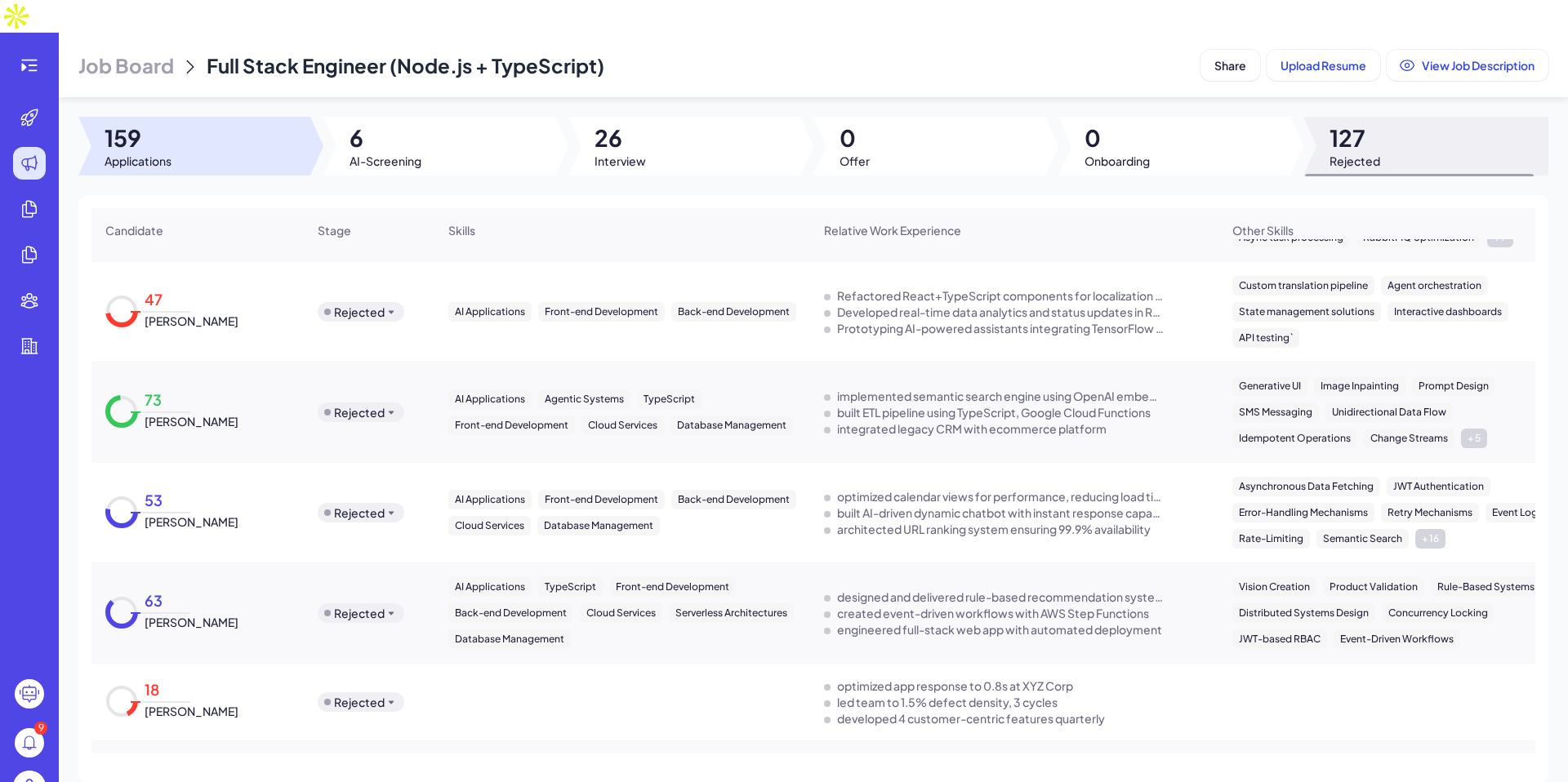
click at [223, 117] on div at bounding box center [194, 147] width 232 height 59
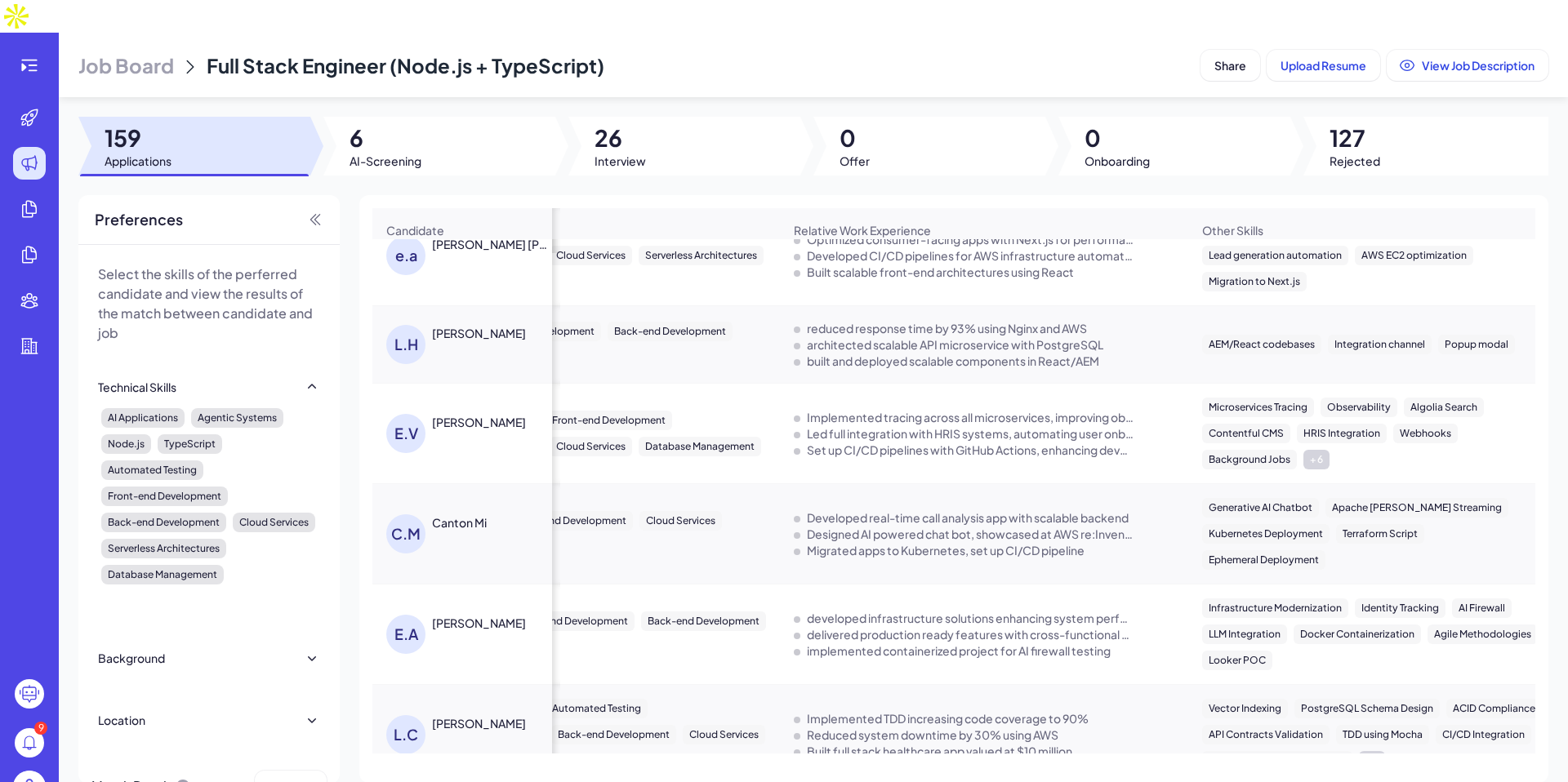
scroll to position [0, 0]
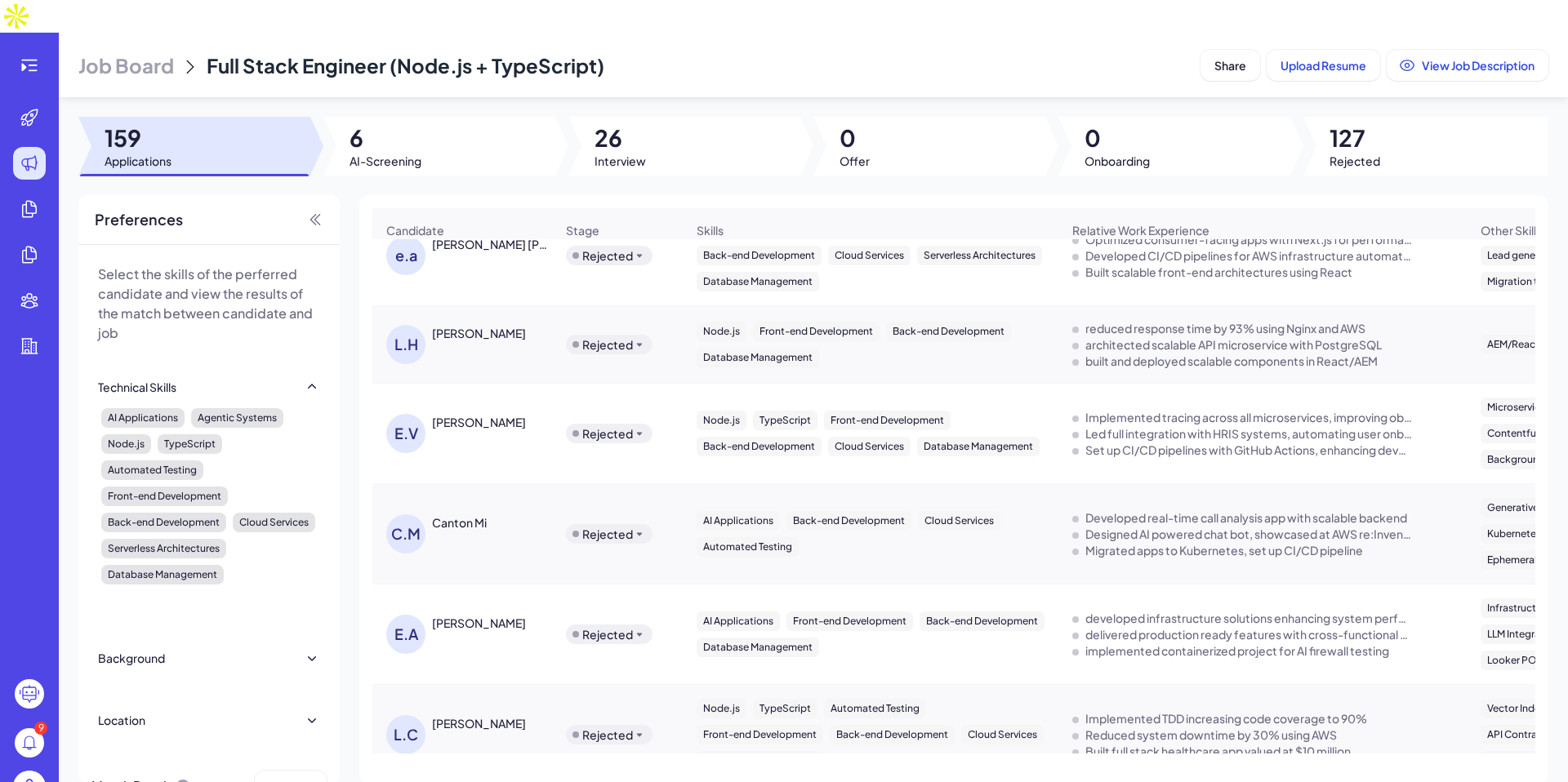
click at [436, 275] on div "[PERSON_NAME]" at bounding box center [469, 255] width 168 height 39
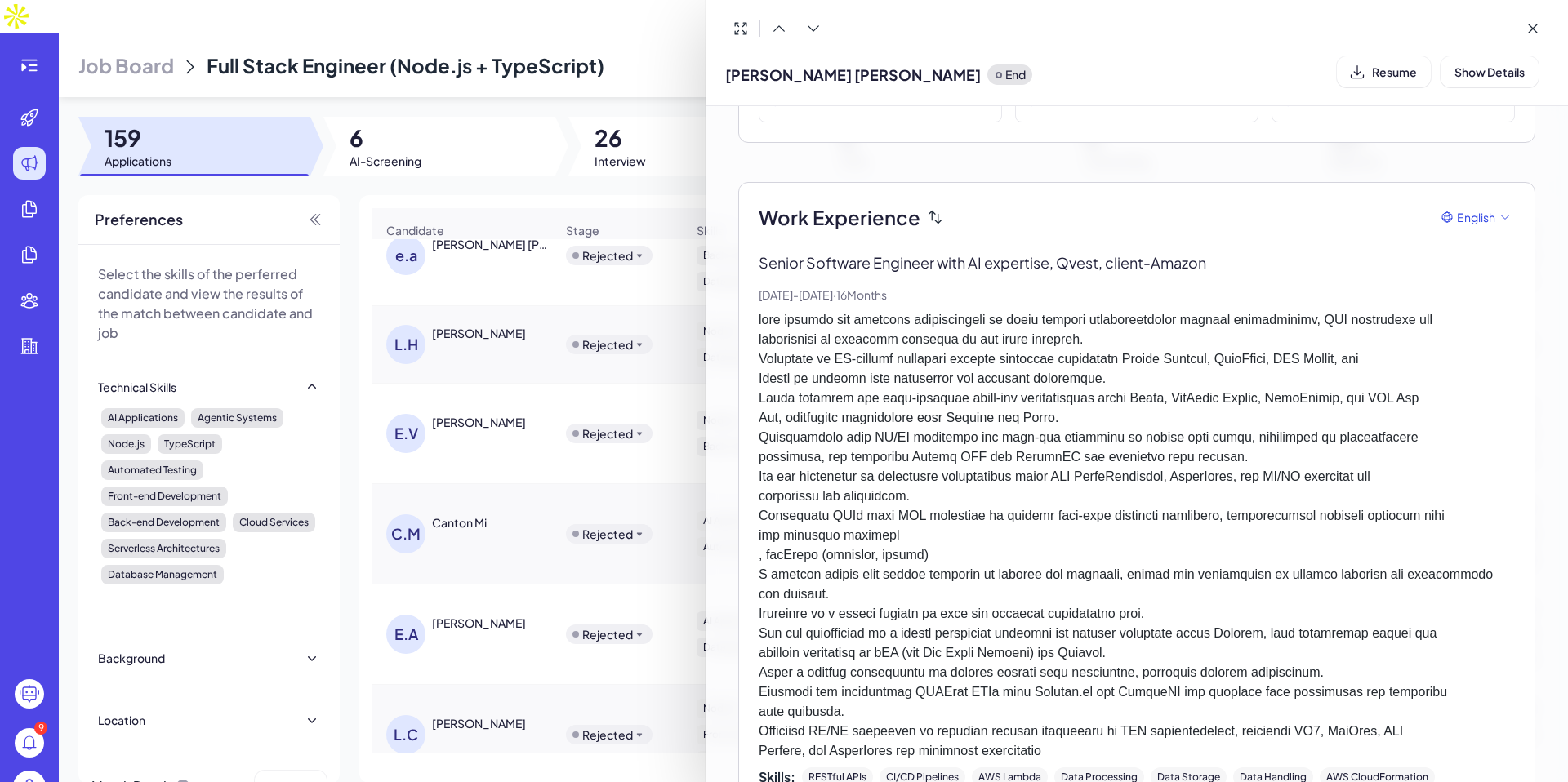
scroll to position [724, 0]
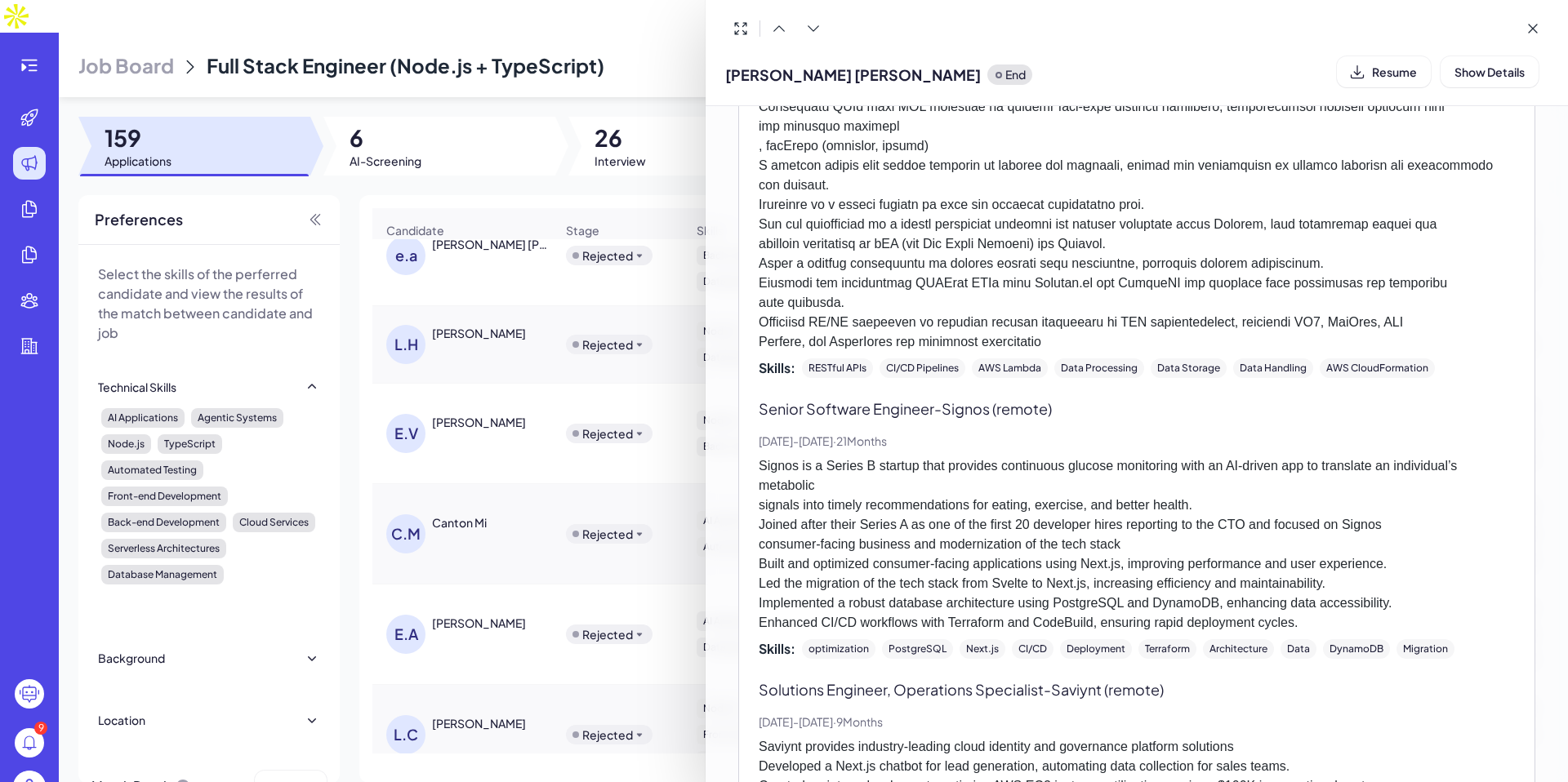
click at [556, 547] on div at bounding box center [784, 391] width 1568 height 782
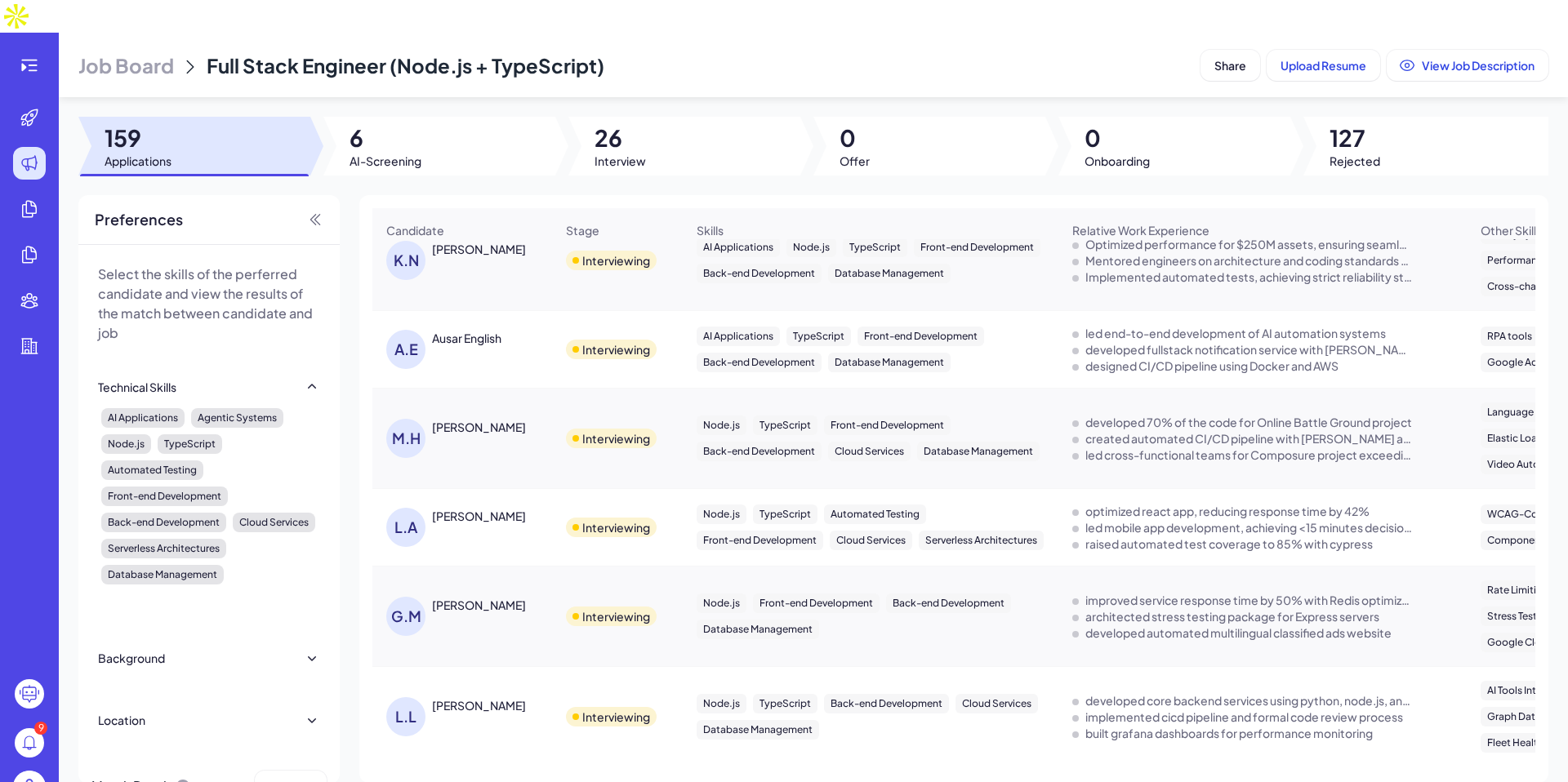
scroll to position [945, 0]
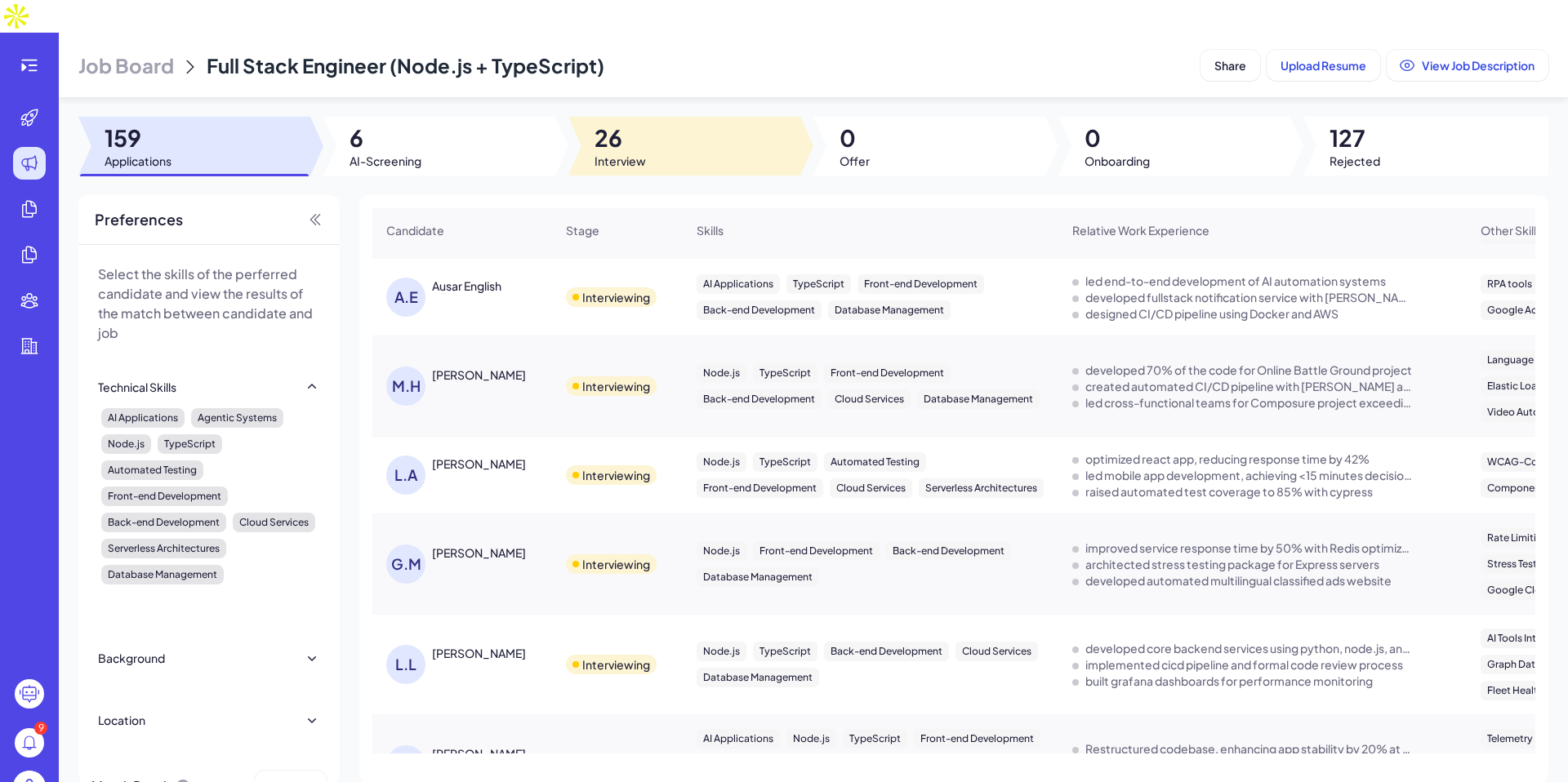
click at [632, 123] on span "26" at bounding box center [620, 138] width 52 height 29
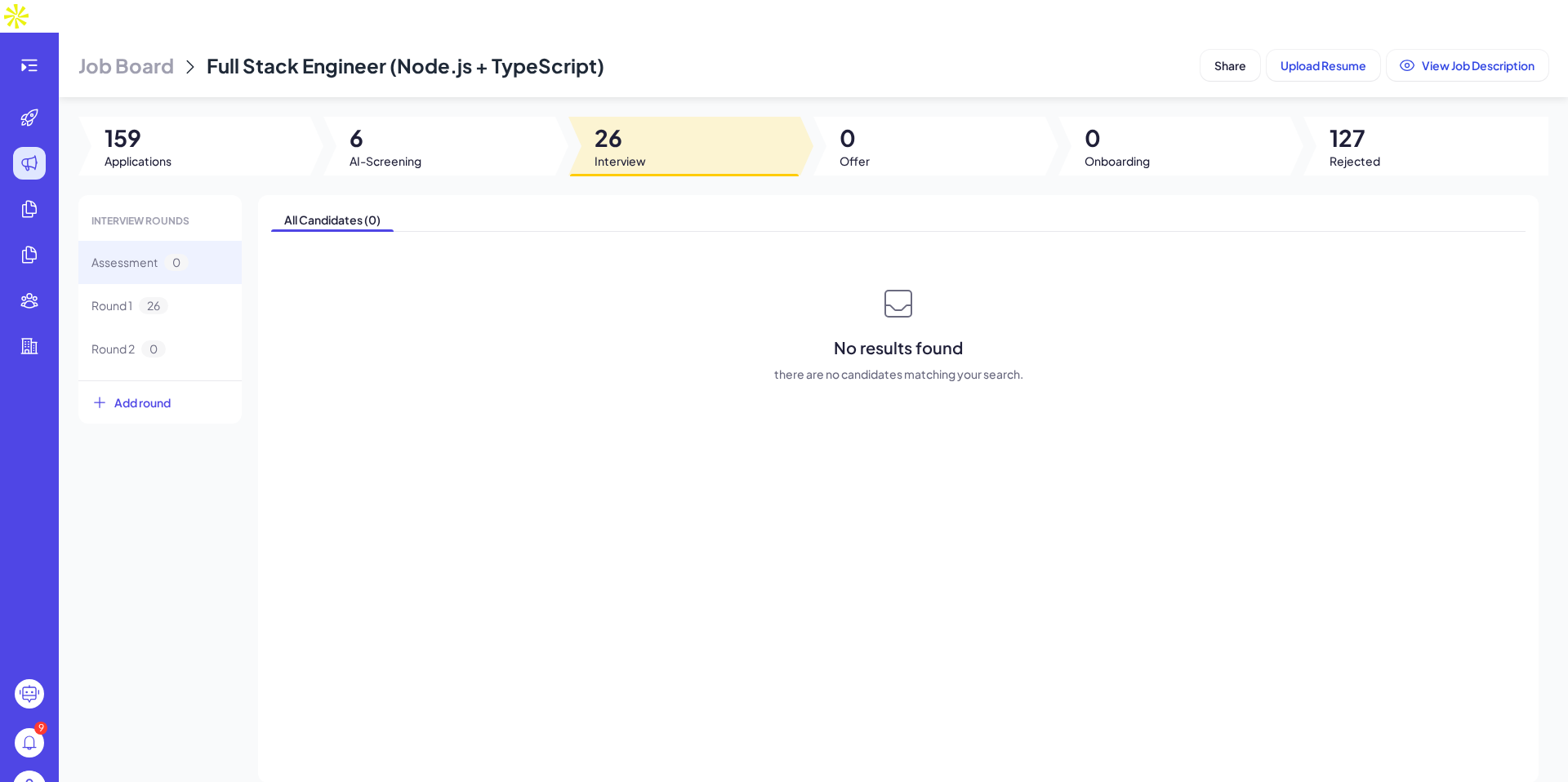
click at [214, 142] on div "Job Board Full Stack Engineer (Node.js + TypeScript) Share Upload Resume View J…" at bounding box center [813, 423] width 1509 height 782
click at [125, 297] on span "Round 1" at bounding box center [112, 305] width 41 height 17
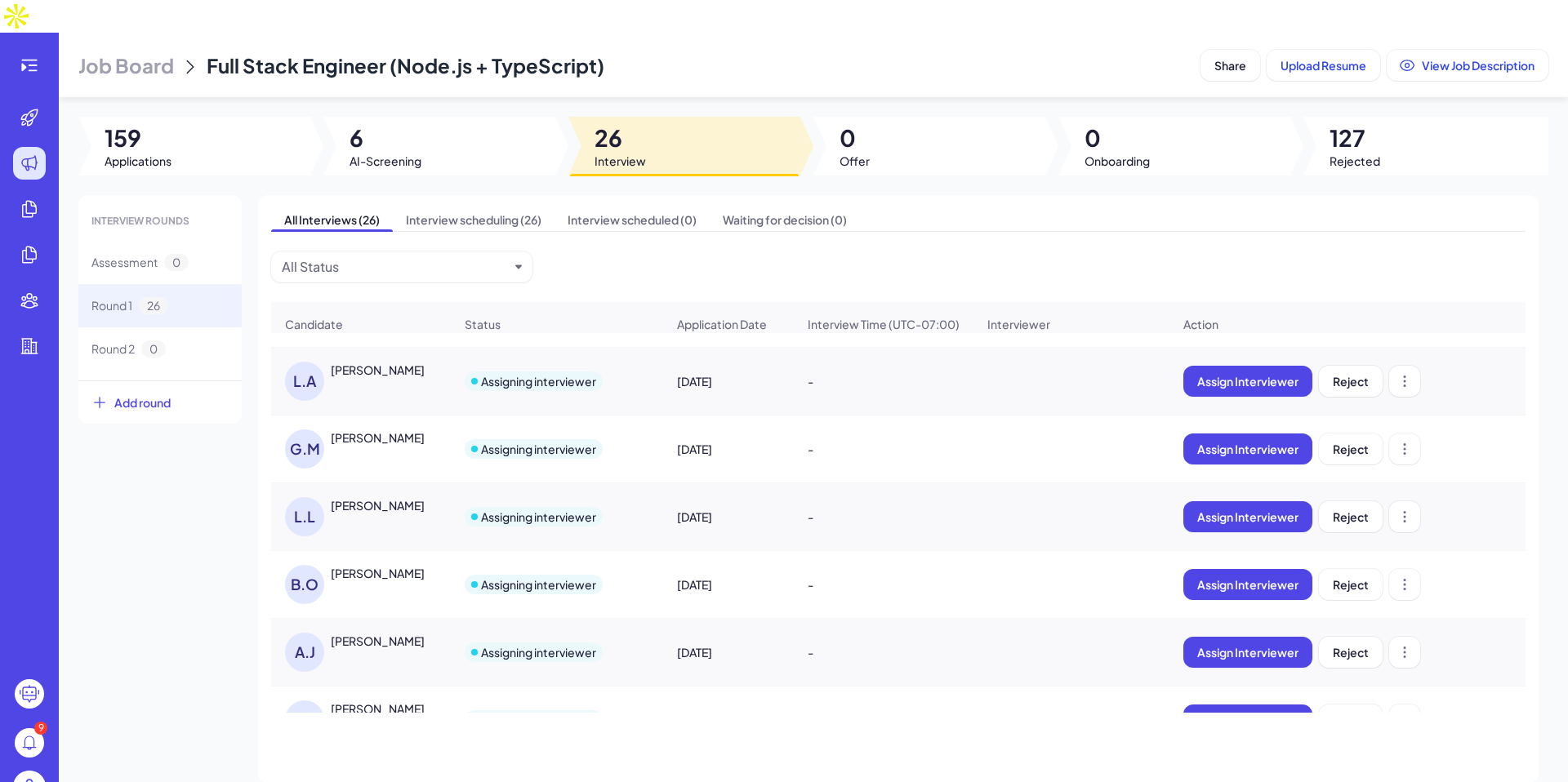
scroll to position [0, 0]
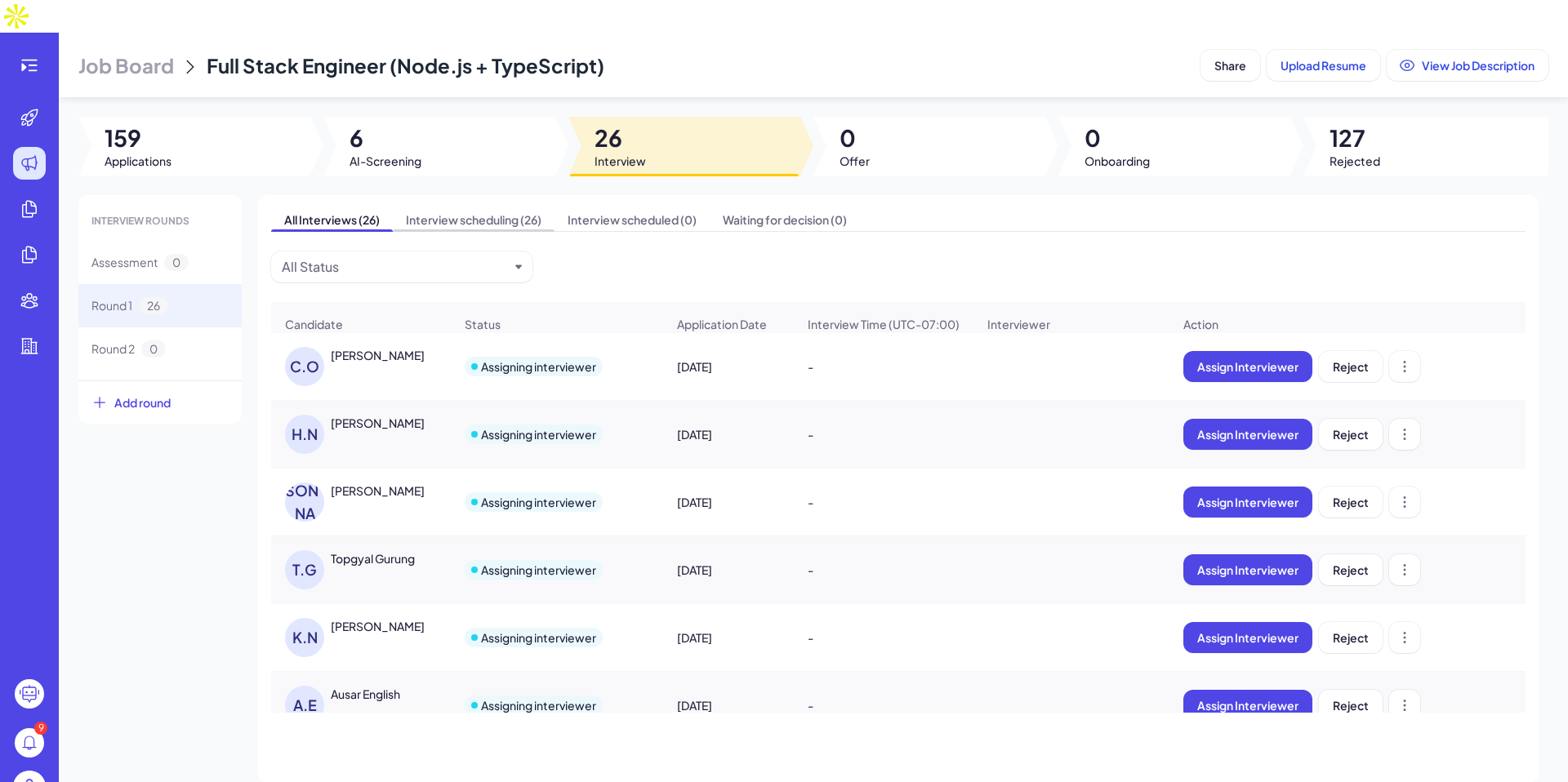
click at [511, 208] on span "Interview scheduling (26)" at bounding box center [473, 219] width 161 height 23
click at [276, 208] on span "All Interviews (26)" at bounding box center [332, 219] width 122 height 23
click at [161, 152] on span "Applications" at bounding box center [138, 160] width 67 height 16
